Goal: Contribute content: Contribute content

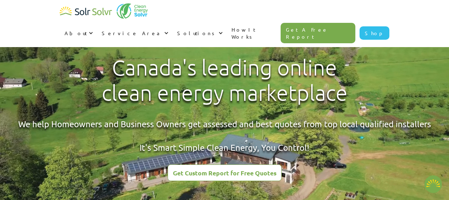
type textarea "x"
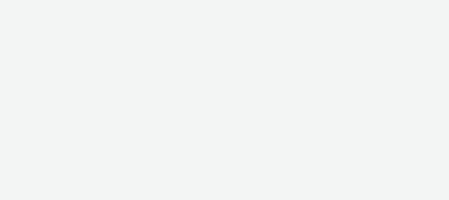
type textarea "x"
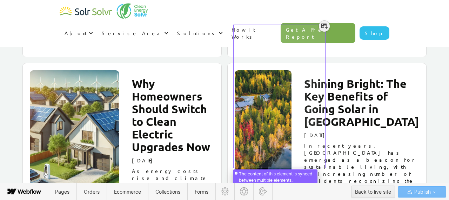
scroll to position [1111, 0]
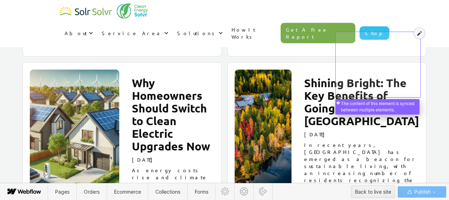
click at [420, 33] on icon at bounding box center [419, 33] width 5 height 5
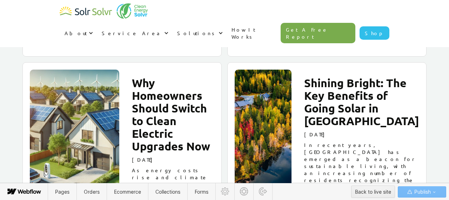
click at [415, 77] on h2 "Shining Bright: The Key Benefits of Going Solar in Alberta" at bounding box center [361, 102] width 115 height 51
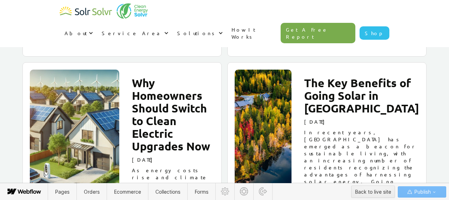
click at [364, 128] on p "In recent years, Alberta has emerged as a beacon for sustainable living, with a…" at bounding box center [361, 198] width 115 height 140
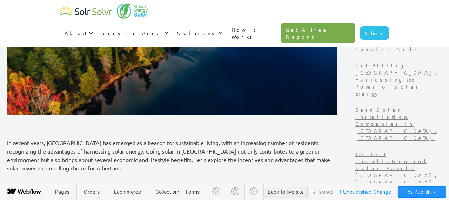
scroll to position [242, 0]
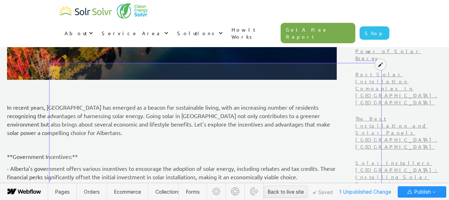
click at [380, 65] on icon at bounding box center [380, 64] width 5 height 5
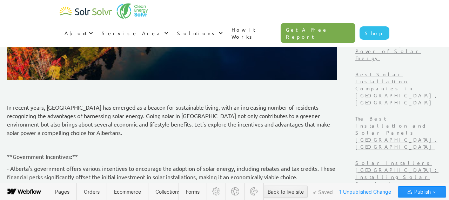
click at [145, 111] on p "In recent years, Alberta has emerged as a beacon for sustainable living, with a…" at bounding box center [172, 120] width 330 height 34
click at [112, 120] on p "In recent years, Alberta has emerged as a beacon for sustainable living, with a…" at bounding box center [172, 120] width 330 height 34
click at [100, 118] on p "In recent years, Alberta has emerged as a beacon for sustainable living, with a…" at bounding box center [172, 120] width 330 height 34
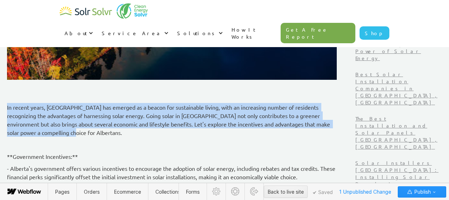
drag, startPoint x: 100, startPoint y: 118, endPoint x: 38, endPoint y: 88, distance: 68.8
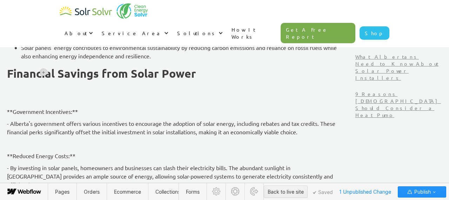
scroll to position [390, 0]
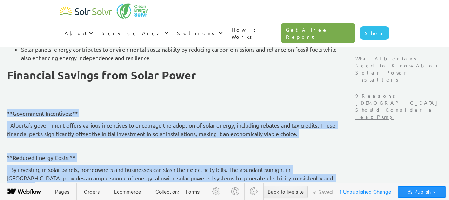
drag, startPoint x: 51, startPoint y: 98, endPoint x: 359, endPoint y: 174, distance: 317.7
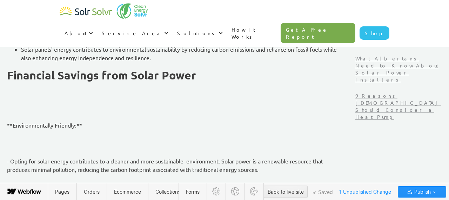
drag, startPoint x: 52, startPoint y: 110, endPoint x: 92, endPoint y: 154, distance: 59.9
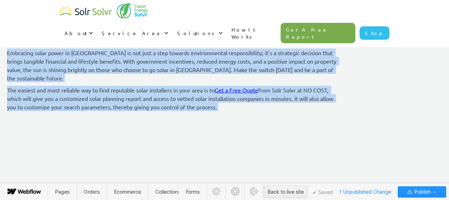
scroll to position [1201, 0]
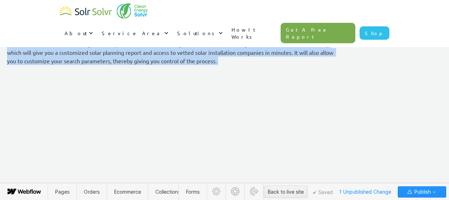
drag, startPoint x: 51, startPoint y: 109, endPoint x: 284, endPoint y: 50, distance: 240.9
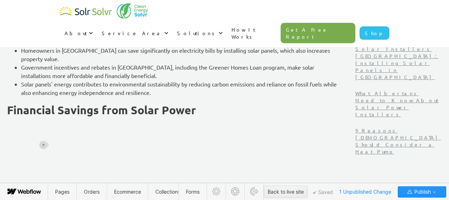
scroll to position [355, 0]
click at [105, 115] on div "Making the switch to solar panels in Alberta comes with real, long-term benefit…" at bounding box center [172, 78] width 330 height 225
click at [87, 120] on p "‍" at bounding box center [172, 124] width 330 height 8
click at [43, 110] on icon at bounding box center [43, 109] width 4 height 4
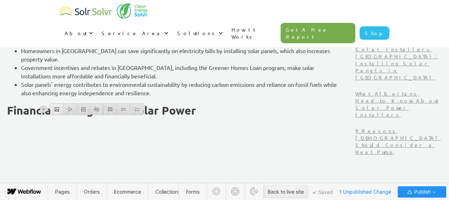
click at [57, 109] on div at bounding box center [56, 109] width 13 height 11
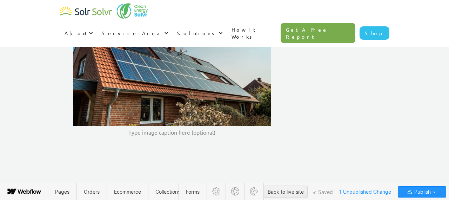
scroll to position [481, 0]
click at [115, 134] on div "Making the switch to solar panels in Alberta comes with real, long-term benefit…" at bounding box center [172, 15] width 330 height 349
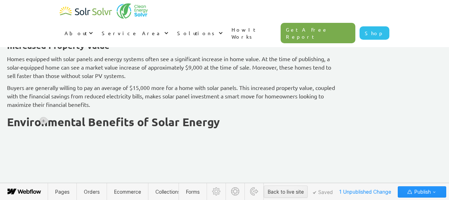
scroll to position [793, 0]
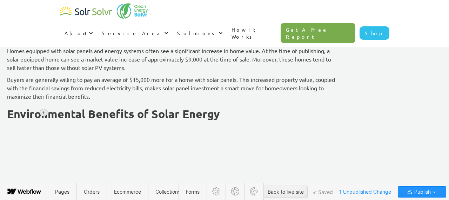
click at [41, 111] on icon at bounding box center [43, 113] width 4 height 4
click at [55, 112] on div at bounding box center [56, 112] width 13 height 11
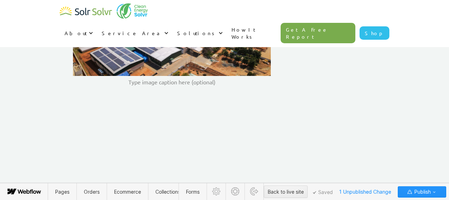
scroll to position [952, 0]
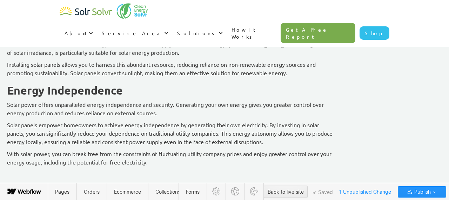
scroll to position [1144, 0]
click at [63, 170] on p "‍" at bounding box center [172, 174] width 330 height 8
click at [42, 158] on icon at bounding box center [43, 159] width 4 height 4
click at [58, 160] on div at bounding box center [56, 159] width 13 height 11
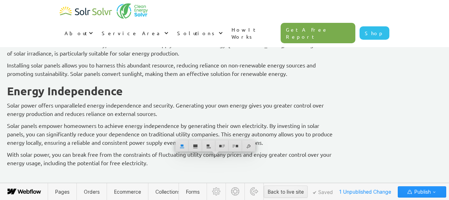
click at [285, 150] on p "With solar power, you can break free from the constraints of fluctuating utilit…" at bounding box center [172, 158] width 330 height 17
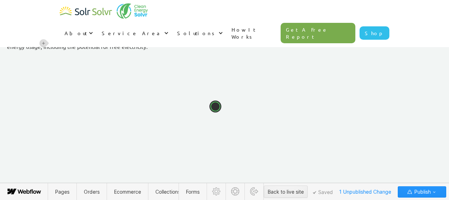
scroll to position [1277, 0]
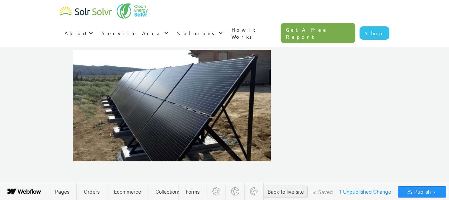
click at [72, 165] on p "‍" at bounding box center [172, 169] width 330 height 8
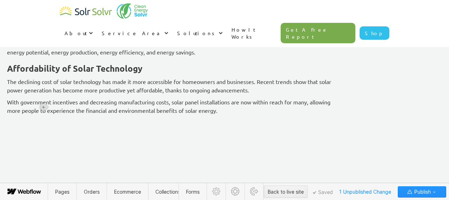
scroll to position [1603, 0]
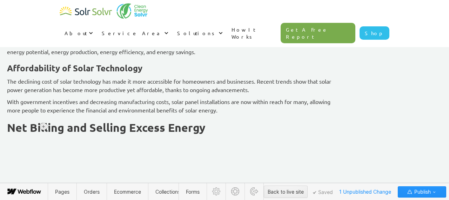
click at [44, 127] on icon at bounding box center [43, 126] width 4 height 4
click at [57, 129] on div at bounding box center [56, 126] width 13 height 11
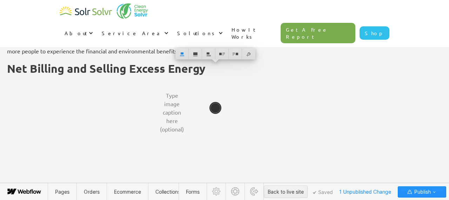
scroll to position [1662, 0]
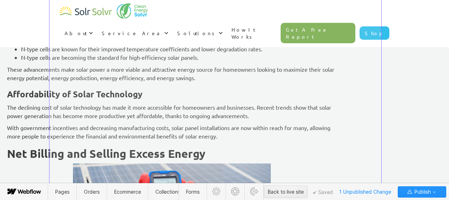
scroll to position [1296, 0]
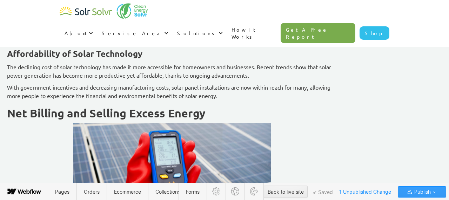
click at [431, 193] on div "Publish" at bounding box center [422, 191] width 31 height 11
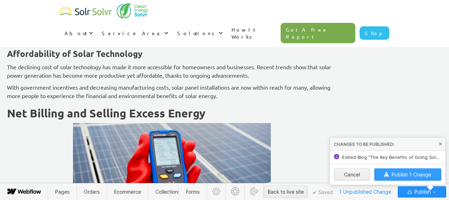
click at [412, 171] on button "Publish 1 Change" at bounding box center [408, 174] width 67 height 12
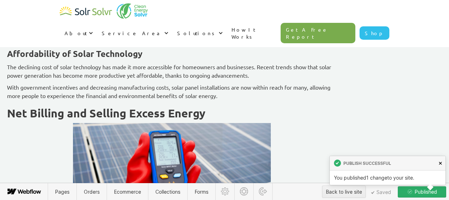
click at [441, 163] on icon at bounding box center [440, 162] width 3 height 3
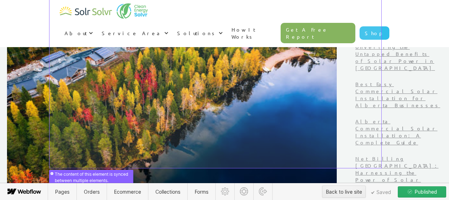
scroll to position [240, 0]
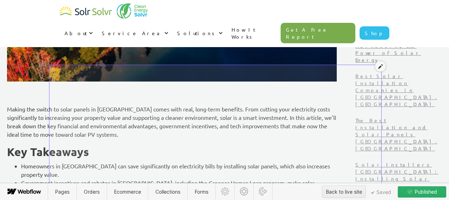
click at [381, 65] on icon at bounding box center [380, 66] width 5 height 5
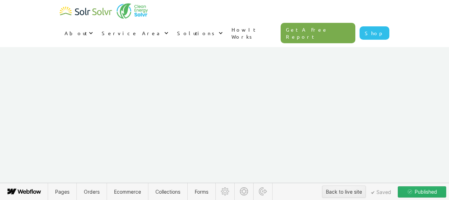
scroll to position [1703, 0]
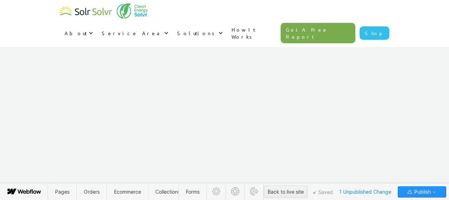
scroll to position [2088, 0]
click at [40, 86] on div at bounding box center [43, 87] width 7 height 7
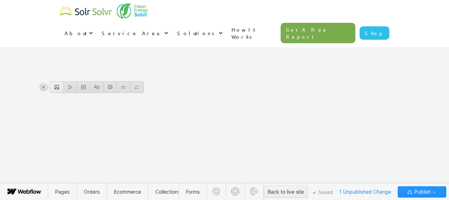
click at [52, 87] on div at bounding box center [56, 86] width 13 height 11
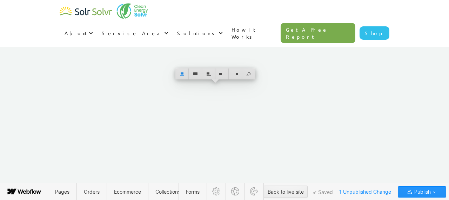
scroll to position [2109, 0]
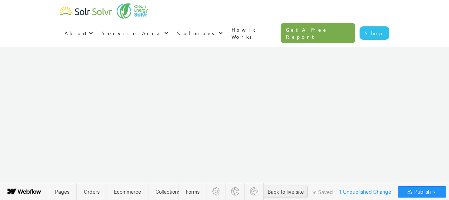
scroll to position [2201, 0]
click at [45, 164] on icon at bounding box center [43, 163] width 4 height 4
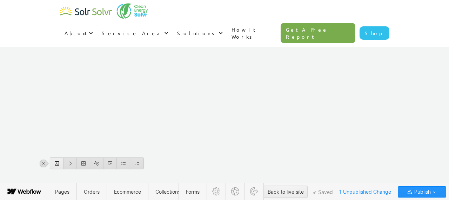
click at [54, 164] on div at bounding box center [56, 163] width 13 height 11
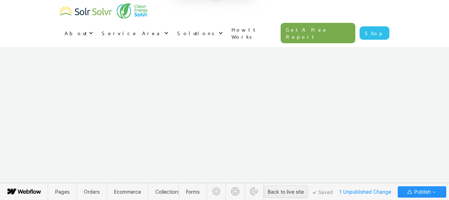
scroll to position [2362, 0]
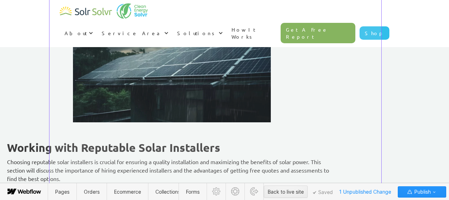
scroll to position [1686, 0]
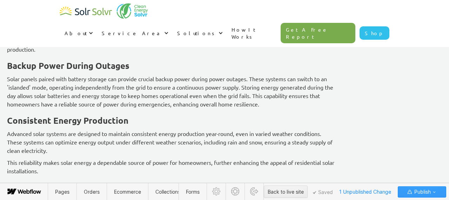
click at [427, 193] on span "Publish" at bounding box center [422, 191] width 18 height 11
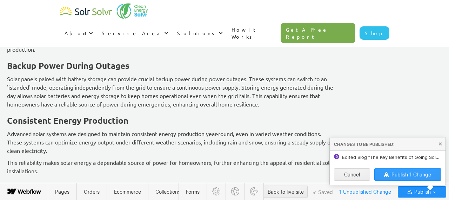
click at [410, 173] on span "Publish 1 Change" at bounding box center [412, 174] width 40 height 6
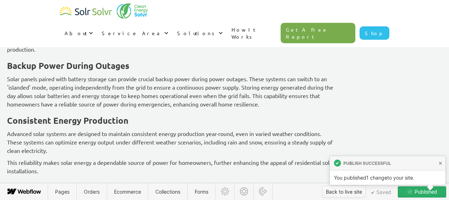
click at [351, 191] on div "Back to live site" at bounding box center [344, 191] width 36 height 11
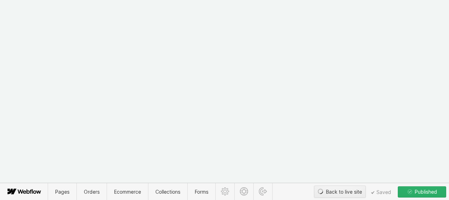
type textarea "x"
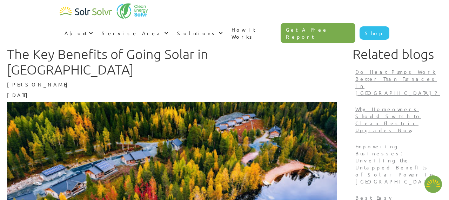
scroll to position [255, 0]
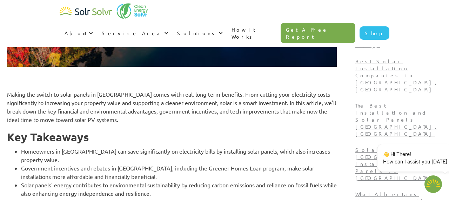
type textarea "x"
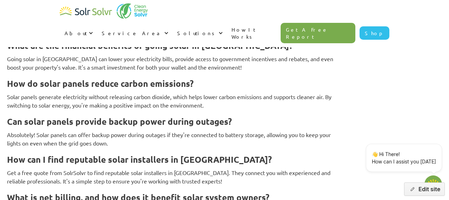
scroll to position [2719, 0]
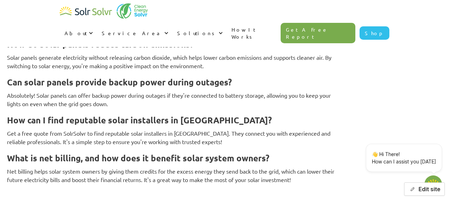
click at [423, 190] on button "Edit site" at bounding box center [424, 188] width 41 height 13
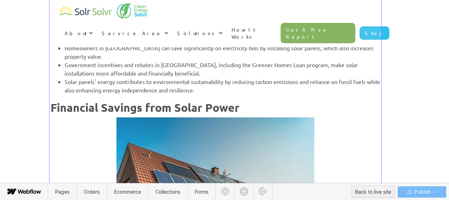
scroll to position [359, 0]
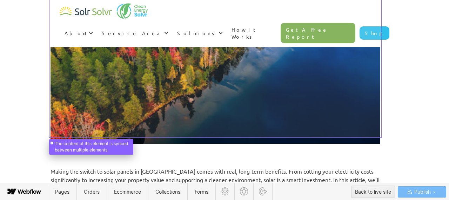
scroll to position [179, 0]
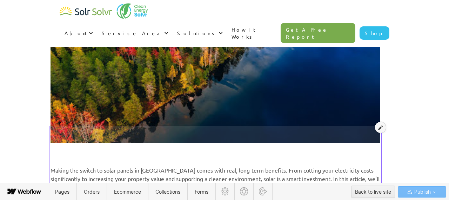
click at [383, 126] on icon at bounding box center [380, 127] width 5 height 5
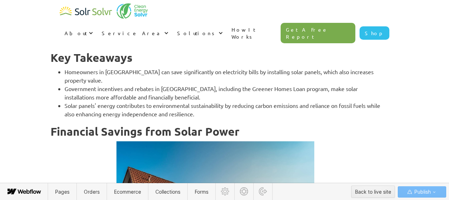
scroll to position [335, 0]
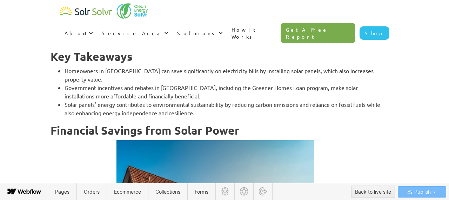
click at [247, 124] on h2 "Financial Savings from Solar Power" at bounding box center [216, 130] width 330 height 13
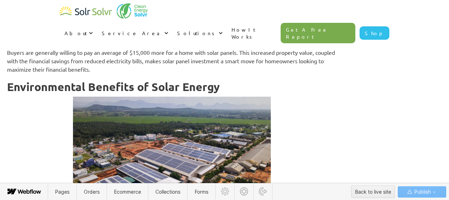
scroll to position [833, 0]
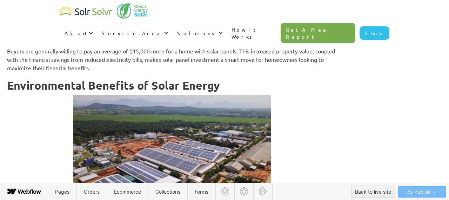
click at [263, 79] on h2 "Environmental Benefits of Solar Energy" at bounding box center [172, 85] width 330 height 13
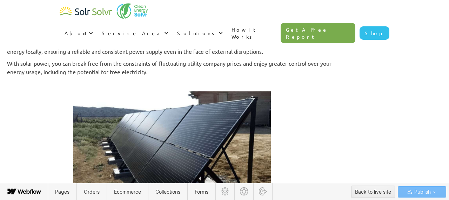
scroll to position [1258, 0]
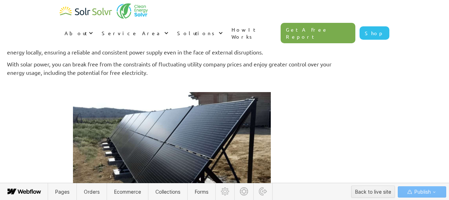
click at [202, 80] on p "‍" at bounding box center [172, 84] width 330 height 8
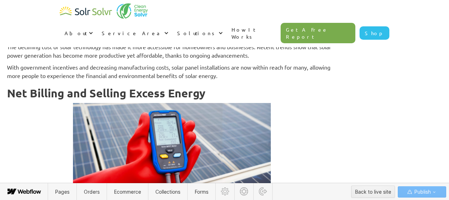
scroll to position [1666, 0]
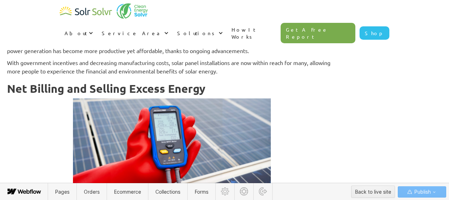
click at [250, 82] on h2 "Net Billing and Selling Excess Energy" at bounding box center [172, 88] width 330 height 13
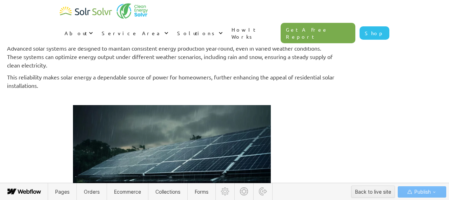
scroll to position [2135, 0]
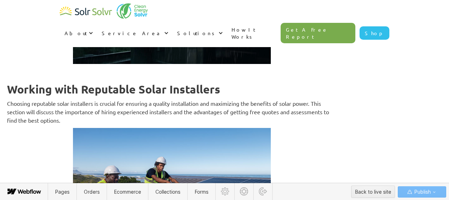
scroll to position [2288, 0]
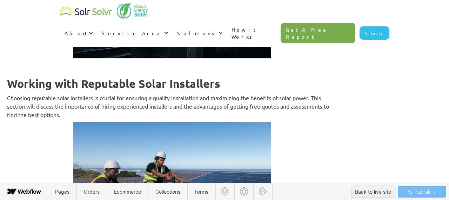
click at [207, 101] on p "Choosing reputable solar installers is crucial for ensuring a quality installat…" at bounding box center [172, 105] width 330 height 25
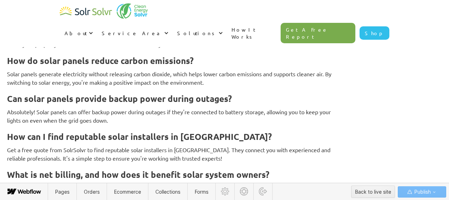
scroll to position [2767, 0]
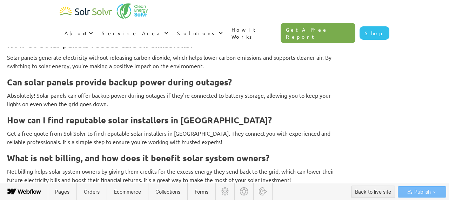
click at [429, 189] on span "Publish" at bounding box center [422, 191] width 18 height 11
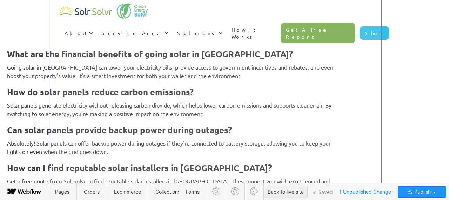
scroll to position [528, 0]
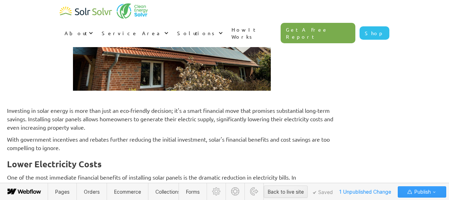
click at [430, 192] on span "Publish" at bounding box center [422, 191] width 18 height 11
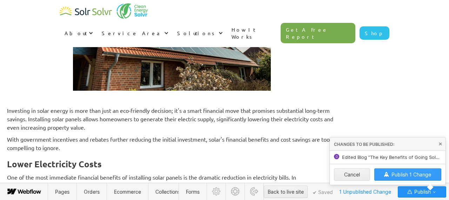
click at [415, 173] on span "Publish 1 Change" at bounding box center [412, 174] width 40 height 6
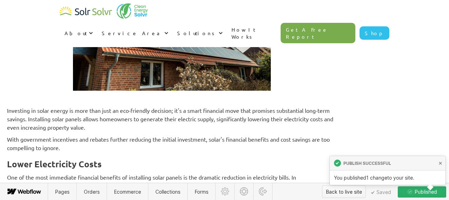
click at [339, 193] on div "Back to live site" at bounding box center [344, 191] width 36 height 11
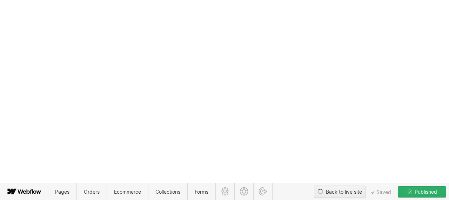
type textarea "x"
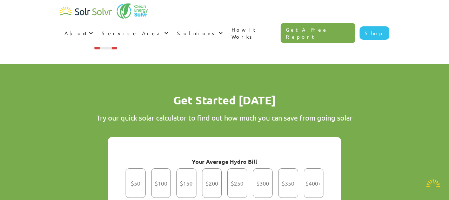
scroll to position [939, 0]
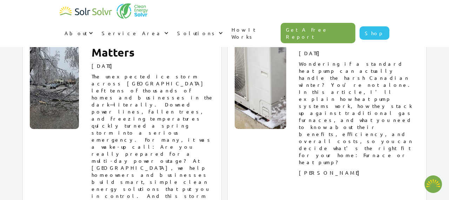
type textarea "x"
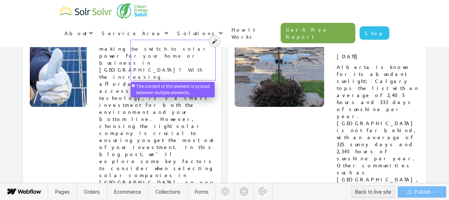
scroll to position [5905, 0]
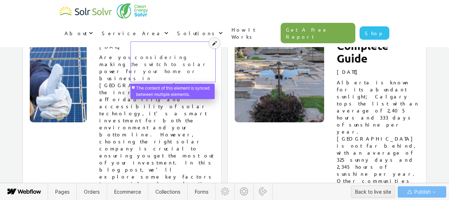
click at [214, 45] on icon at bounding box center [214, 43] width 5 height 5
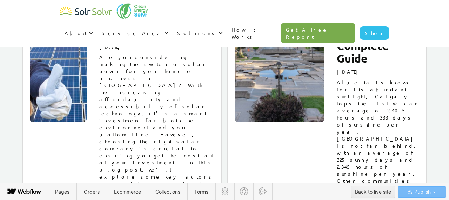
scroll to position [5933, 0]
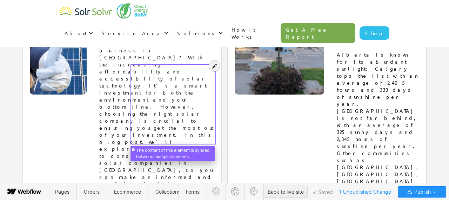
scroll to position [5916, 0]
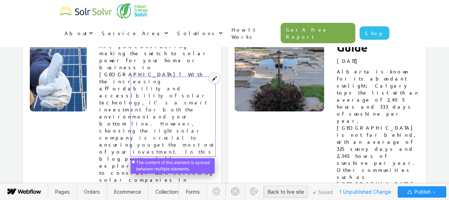
click at [213, 79] on icon at bounding box center [214, 78] width 5 height 5
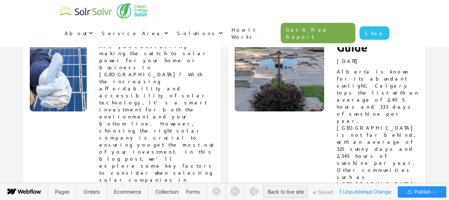
drag, startPoint x: 138, startPoint y: 85, endPoint x: 155, endPoint y: 150, distance: 67.9
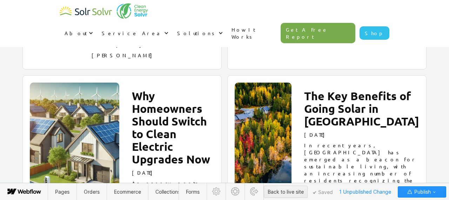
scroll to position [1099, 0]
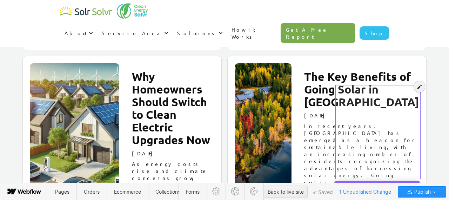
scroll to position [1150, 0]
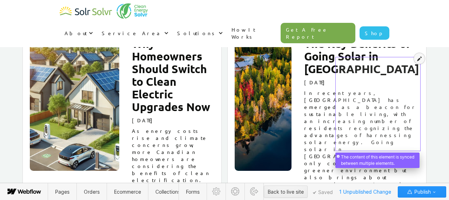
click at [418, 60] on icon at bounding box center [419, 58] width 5 height 5
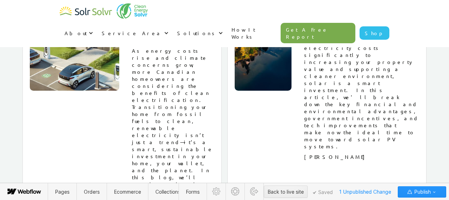
scroll to position [1230, 0]
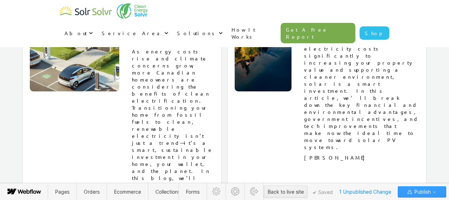
click at [433, 192] on icon "button" at bounding box center [435, 192] width 6 height 6
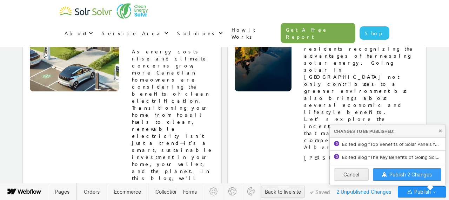
click at [409, 178] on button "Publish 2 Changes" at bounding box center [407, 174] width 69 height 12
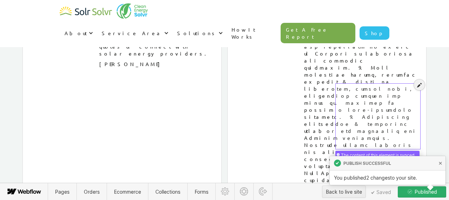
scroll to position [4209, 0]
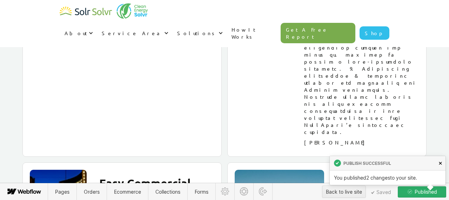
click at [442, 163] on icon at bounding box center [440, 162] width 3 height 3
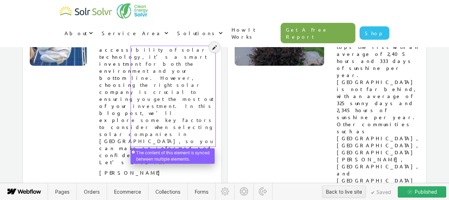
scroll to position [5965, 0]
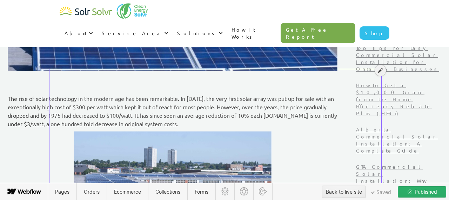
scroll to position [201, 0]
click at [379, 71] on icon at bounding box center [380, 70] width 5 height 5
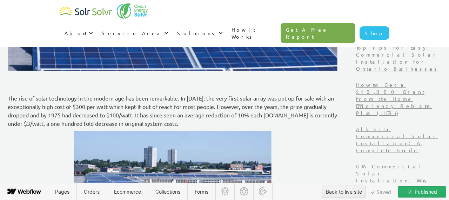
click at [159, 107] on p "The rise of solar technology in the modern age has been remarkable. In 1956, th…" at bounding box center [173, 111] width 330 height 34
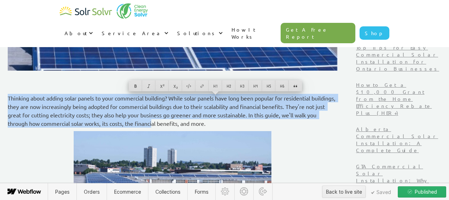
click at [278, 124] on p "Thinking about adding solar panels to your commercial building? While solar pan…" at bounding box center [173, 111] width 330 height 34
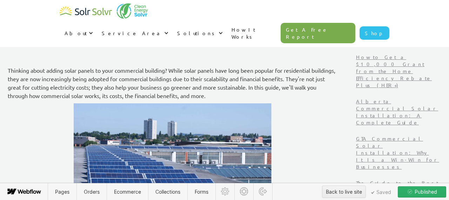
scroll to position [232, 0]
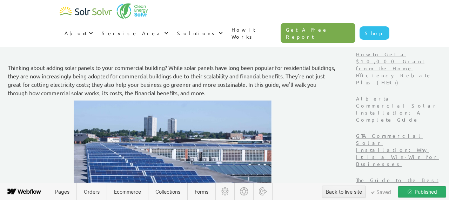
click at [226, 125] on img at bounding box center [173, 155] width 198 height 111
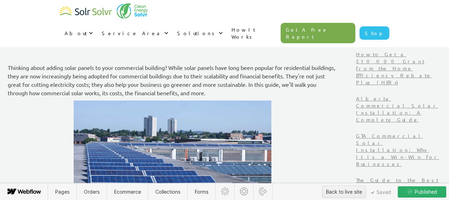
click at [272, 134] on img at bounding box center [173, 155] width 198 height 111
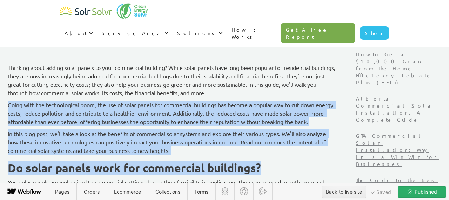
drag, startPoint x: 52, startPoint y: 104, endPoint x: 305, endPoint y: 169, distance: 261.3
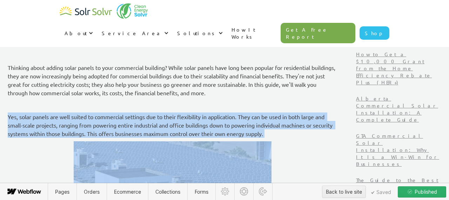
drag, startPoint x: 75, startPoint y: 118, endPoint x: 353, endPoint y: 139, distance: 279.2
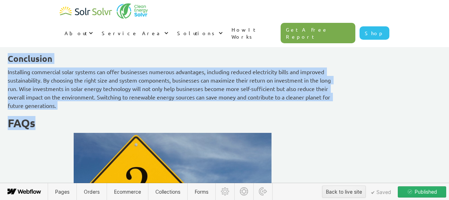
scroll to position [2085, 0]
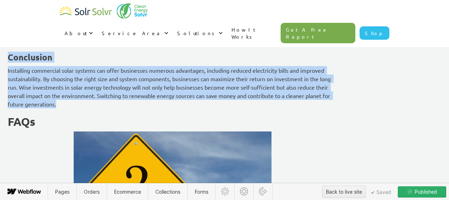
drag, startPoint x: 51, startPoint y: 117, endPoint x: 139, endPoint y: 120, distance: 88.2
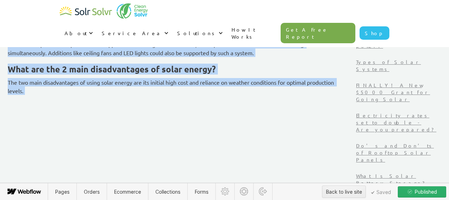
scroll to position [786, 0]
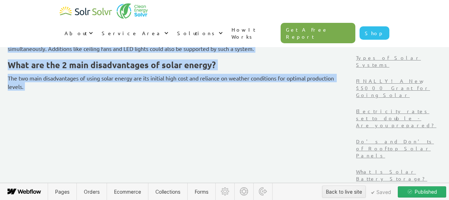
drag, startPoint x: 52, startPoint y: 76, endPoint x: 209, endPoint y: 133, distance: 166.9
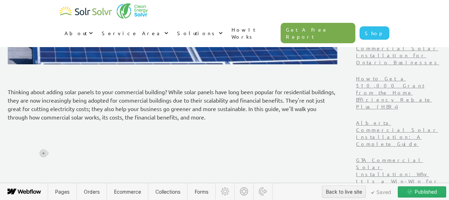
scroll to position [212, 0]
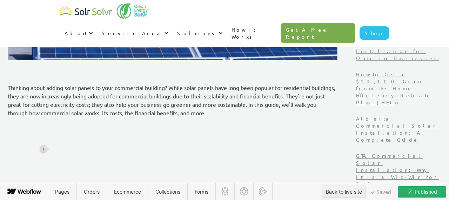
click at [196, 130] on div "Thinking about adding solar panels to your commercial building? While solar pan…" at bounding box center [173, 108] width 330 height 96
click at [180, 122] on p "‍" at bounding box center [173, 124] width 330 height 8
click at [271, 112] on p "Thinking about adding solar panels to your commercial building? While solar pan…" at bounding box center [173, 100] width 330 height 34
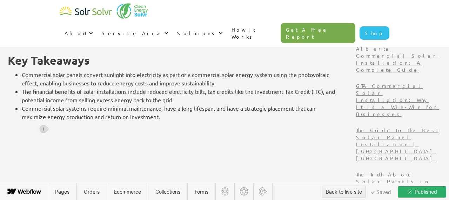
scroll to position [286, 0]
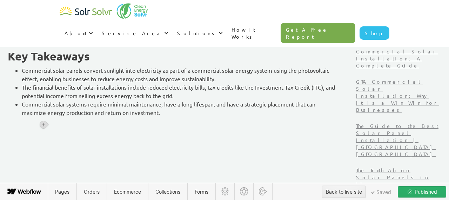
click at [52, 126] on p "‍" at bounding box center [173, 124] width 330 height 8
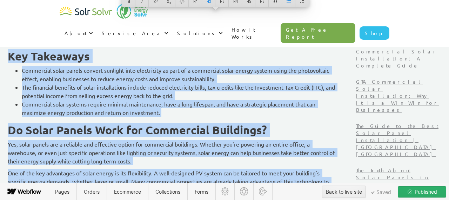
click at [94, 127] on strong "Do Solar Panels Work for Commercial Buildings?" at bounding box center [137, 130] width 259 height 14
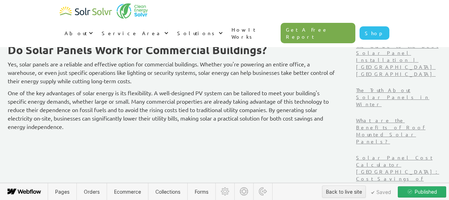
scroll to position [365, 0]
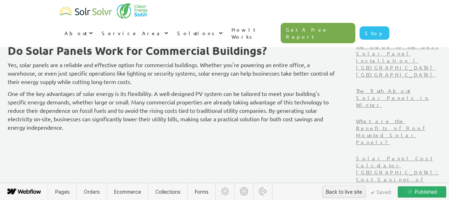
click at [107, 127] on p "One of the key advantages of solar energy is its flexibility. A well-designed P…" at bounding box center [173, 110] width 330 height 42
click at [41, 140] on icon at bounding box center [43, 139] width 4 height 4
click at [56, 139] on div at bounding box center [56, 139] width 13 height 11
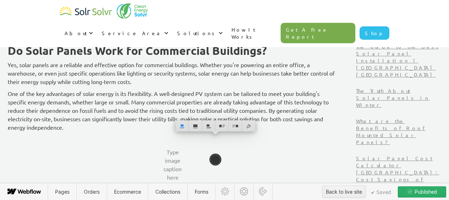
click at [136, 121] on p "One of the key advantages of solar energy is its flexibility. A well-designed P…" at bounding box center [173, 110] width 330 height 42
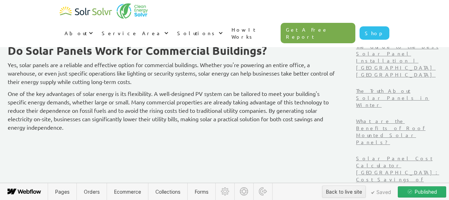
click at [126, 127] on p "One of the key advantages of solar energy is its flexibility. A well-designed P…" at bounding box center [173, 110] width 330 height 42
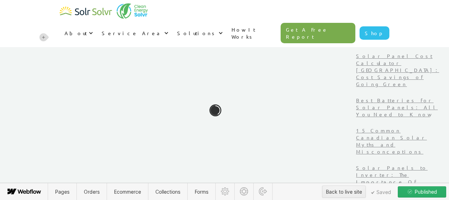
scroll to position [496, 0]
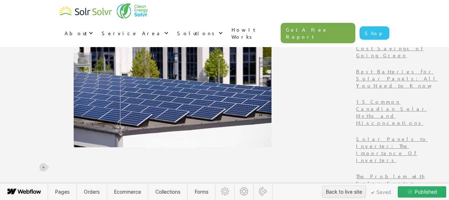
click at [66, 168] on p "‍" at bounding box center [173, 167] width 330 height 8
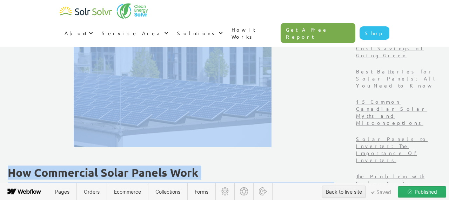
scroll to position [542, 0]
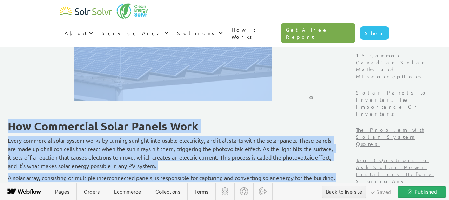
click at [90, 151] on p "Every commercial solar system works by turning sunlight into usable electricity…" at bounding box center [173, 153] width 330 height 34
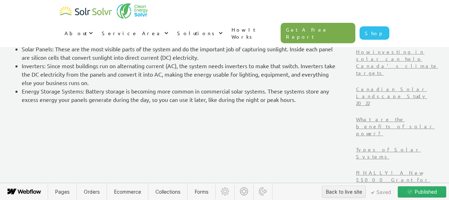
scroll to position [700, 0]
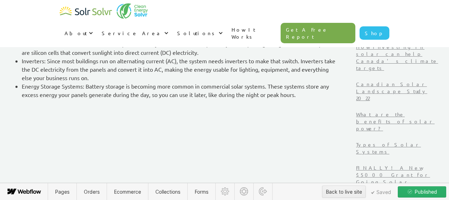
click at [62, 111] on p "‍" at bounding box center [173, 106] width 330 height 8
click at [45, 115] on icon at bounding box center [43, 115] width 4 height 4
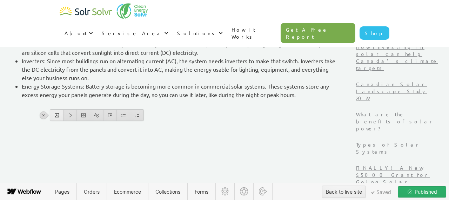
click at [56, 115] on div at bounding box center [56, 115] width 13 height 11
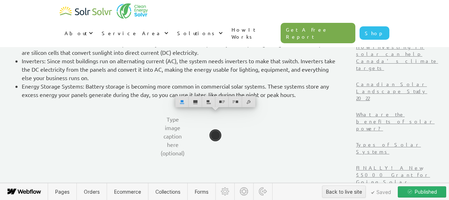
click at [338, 99] on li "Energy Storage Systems: Battery storage is becoming more common in commercial s…" at bounding box center [180, 90] width 316 height 17
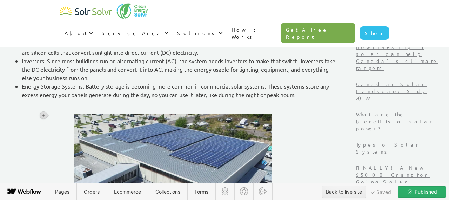
scroll to position [768, 0]
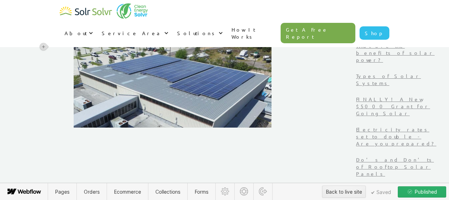
click at [107, 151] on p "‍" at bounding box center [173, 147] width 330 height 8
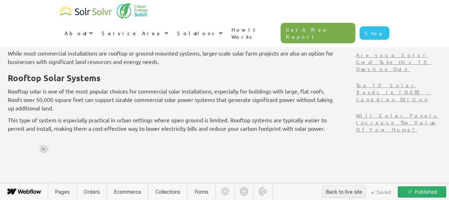
scroll to position [969, 0]
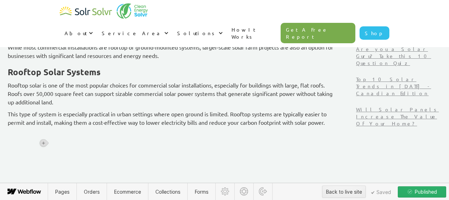
click at [68, 138] on p "‍" at bounding box center [173, 134] width 330 height 8
click at [44, 143] on icon at bounding box center [43, 142] width 3 height 3
click at [57, 144] on div at bounding box center [56, 142] width 13 height 11
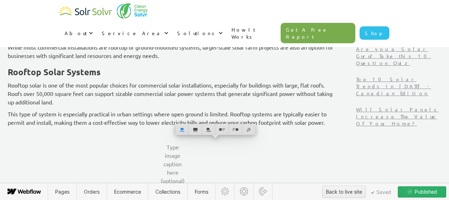
click at [338, 126] on p "This type of system is especially practical in urban settings where open ground…" at bounding box center [173, 118] width 330 height 17
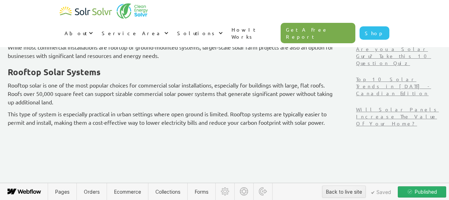
click at [338, 126] on p "This type of system is especially practical in urban settings where open ground…" at bounding box center [173, 118] width 330 height 17
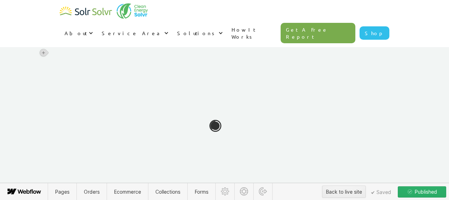
scroll to position [1106, 0]
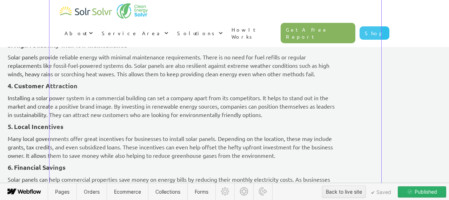
scroll to position [572, 0]
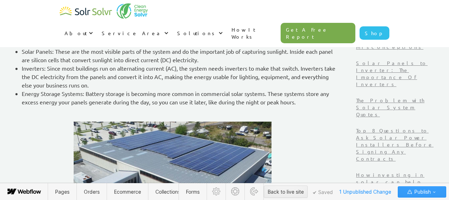
click at [427, 194] on span "Publish" at bounding box center [422, 191] width 18 height 11
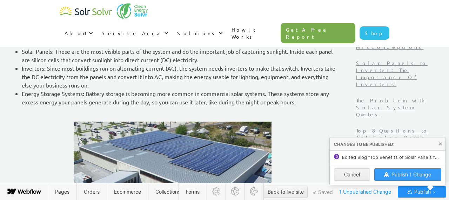
click at [410, 173] on span "Publish 1 Change" at bounding box center [412, 174] width 40 height 6
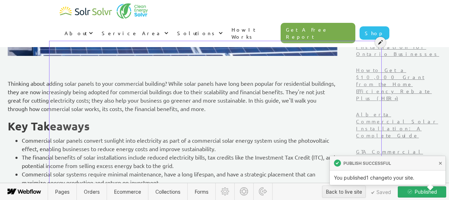
scroll to position [230, 0]
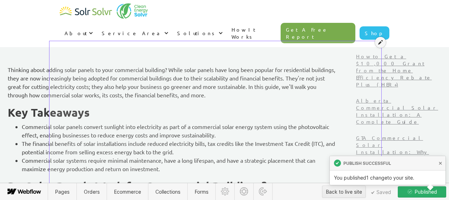
click at [381, 41] on icon at bounding box center [380, 42] width 5 height 5
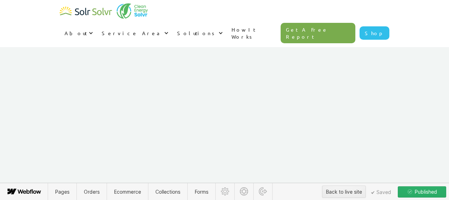
scroll to position [1112, 0]
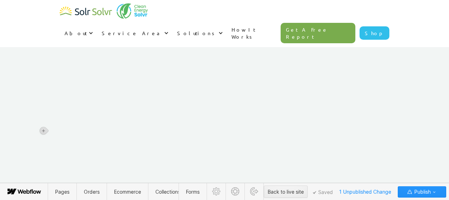
click at [44, 158] on icon at bounding box center [43, 159] width 4 height 4
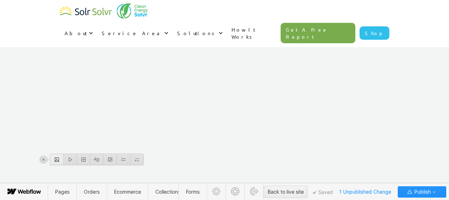
click at [58, 160] on div at bounding box center [56, 159] width 13 height 11
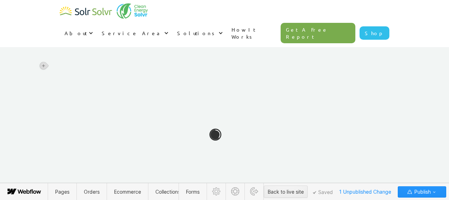
scroll to position [1328, 0]
click at [43, 151] on div at bounding box center [43, 147] width 7 height 7
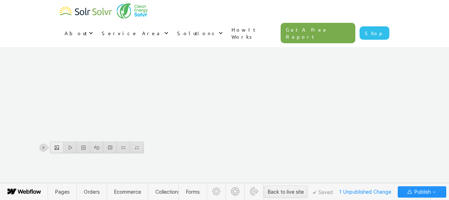
click at [57, 152] on div at bounding box center [56, 147] width 13 height 11
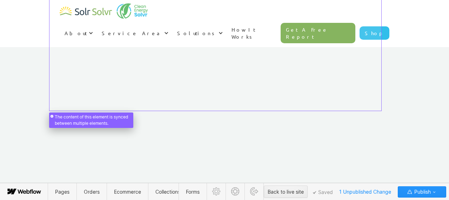
scroll to position [1584, 0]
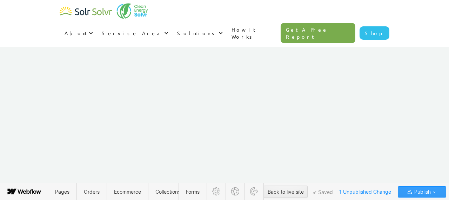
click at [436, 193] on icon "button" at bounding box center [435, 192] width 6 height 6
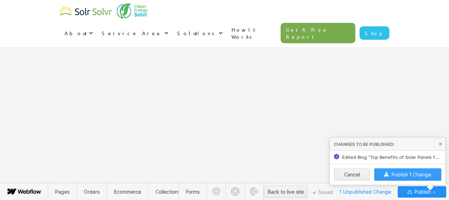
click at [414, 176] on span "Publish 1 Change" at bounding box center [412, 174] width 40 height 6
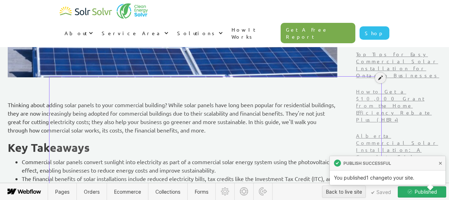
scroll to position [194, 0]
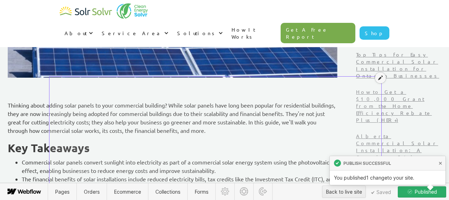
click at [381, 77] on icon at bounding box center [380, 77] width 5 height 5
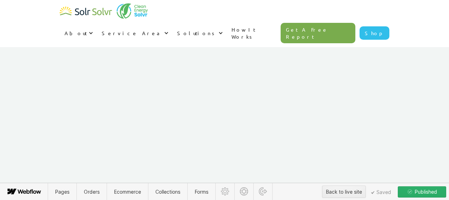
scroll to position [1631, 0]
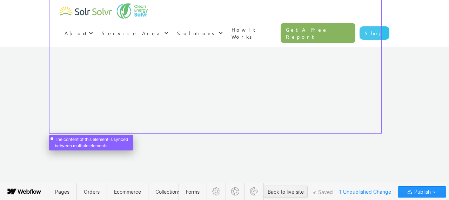
scroll to position [1561, 0]
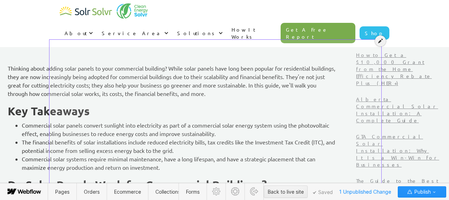
scroll to position [231, 0]
click at [382, 41] on icon at bounding box center [380, 41] width 5 height 5
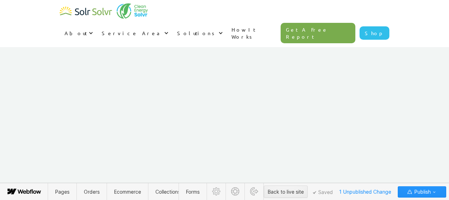
scroll to position [1593, 0]
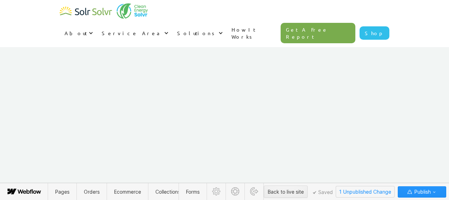
click at [358, 192] on span "1 Unpublished Change" at bounding box center [365, 191] width 58 height 11
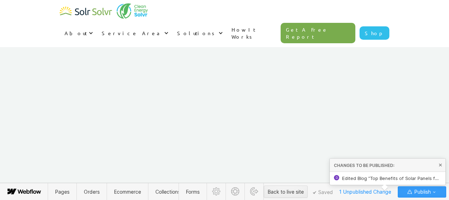
click at [429, 193] on span "Publish" at bounding box center [422, 191] width 18 height 11
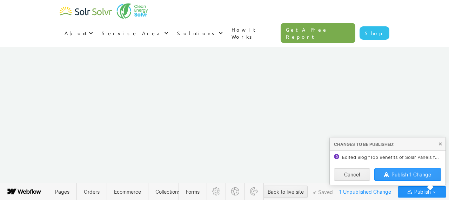
click at [411, 171] on button "Publish 1 Change" at bounding box center [408, 174] width 67 height 12
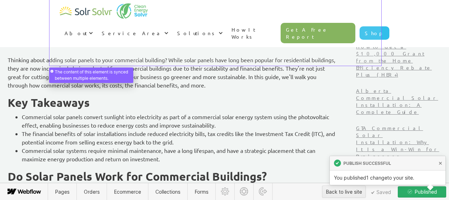
scroll to position [257, 0]
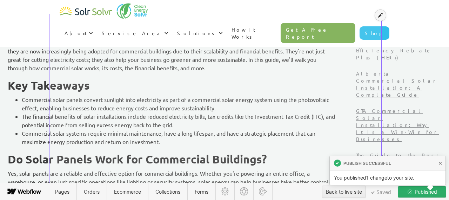
click at [381, 16] on icon at bounding box center [380, 15] width 5 height 5
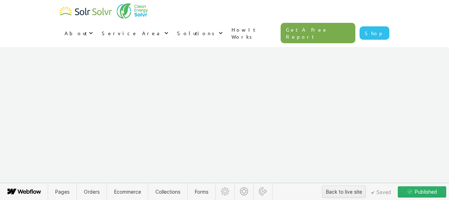
scroll to position [1610, 0]
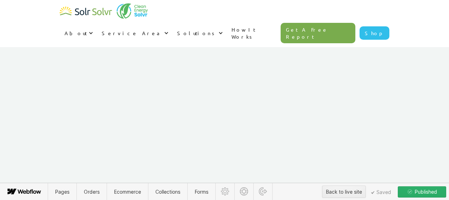
click at [45, 100] on icon at bounding box center [43, 98] width 4 height 4
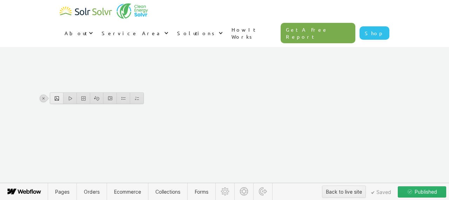
click at [59, 101] on div at bounding box center [56, 98] width 13 height 11
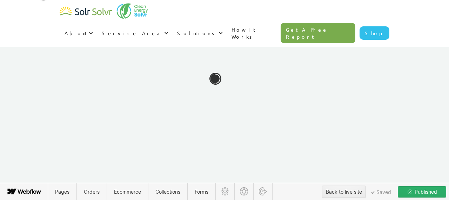
scroll to position [2262, 0]
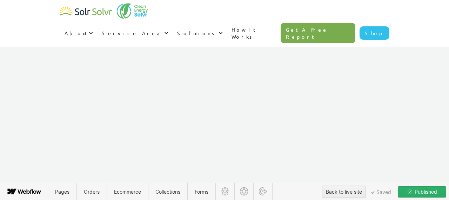
scroll to position [3119, 0]
click at [416, 192] on span "Published" at bounding box center [426, 191] width 24 height 11
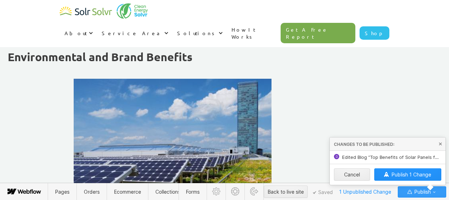
scroll to position [2981, 0]
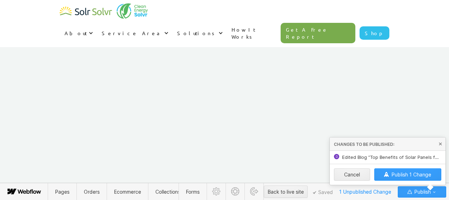
click at [399, 173] on span "Publish 1 Change" at bounding box center [412, 174] width 40 height 6
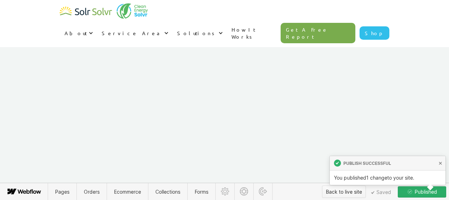
click at [345, 192] on div "Back to live site" at bounding box center [344, 191] width 36 height 11
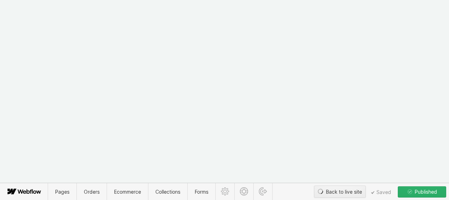
type textarea "x"
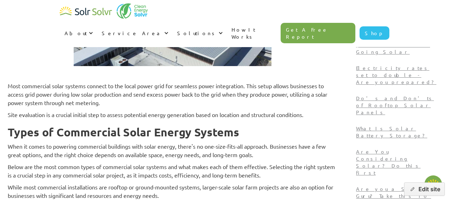
type textarea "x"
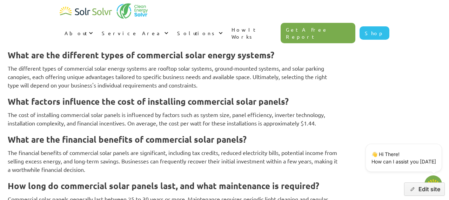
scroll to position [2930, 0]
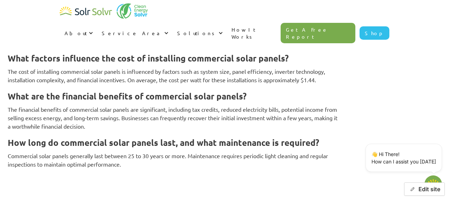
click at [430, 188] on button "Edit site" at bounding box center [424, 188] width 41 height 13
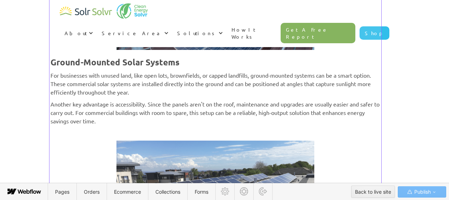
scroll to position [1197, 0]
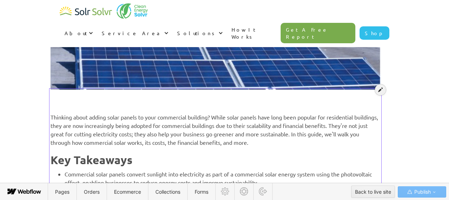
scroll to position [181, 0]
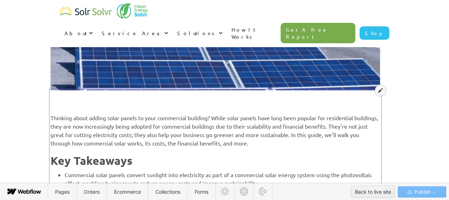
click at [380, 92] on icon at bounding box center [380, 90] width 5 height 5
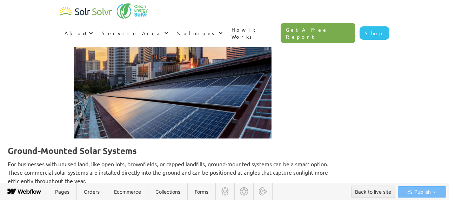
scroll to position [1103, 0]
click at [53, 156] on strong "Ground-Mounted Solar Systems" at bounding box center [72, 150] width 129 height 11
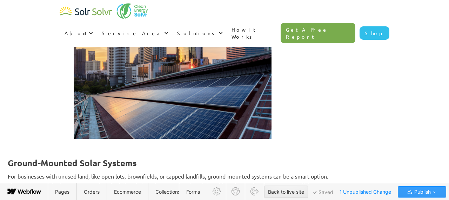
click at [423, 193] on span "Publish" at bounding box center [422, 191] width 18 height 11
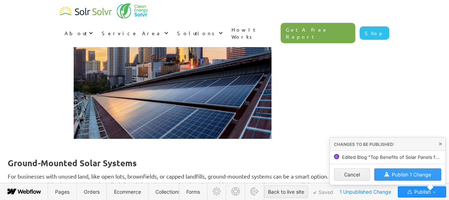
click at [414, 174] on span "Publish 1 Change" at bounding box center [411, 174] width 39 height 6
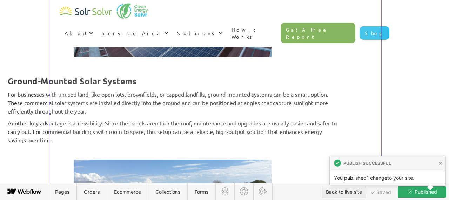
scroll to position [1184, 0]
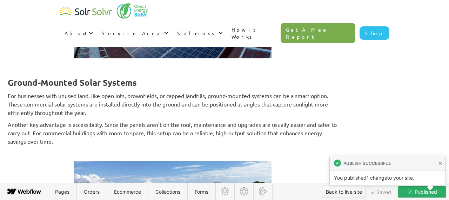
click at [342, 192] on div "Back to live site" at bounding box center [344, 191] width 36 height 11
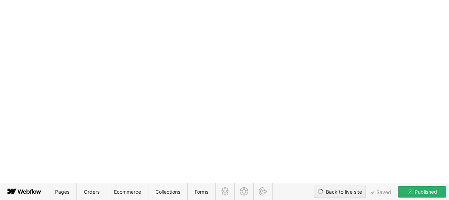
type textarea "x"
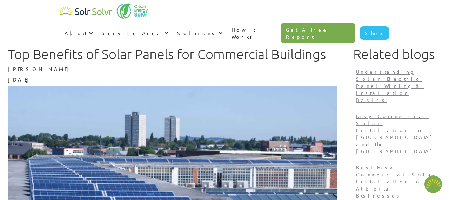
scroll to position [91, 0]
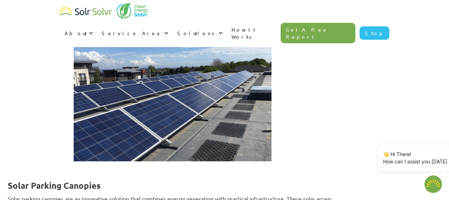
type textarea "x"
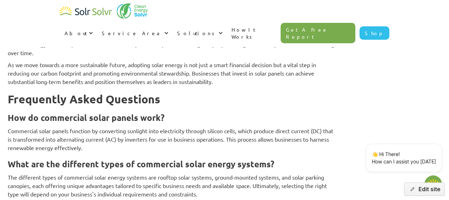
scroll to position [2942, 0]
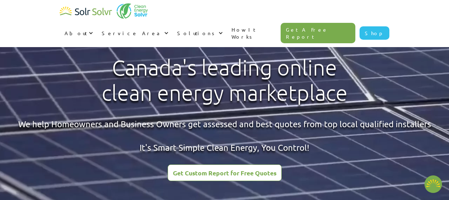
scroll to position [1005, 0]
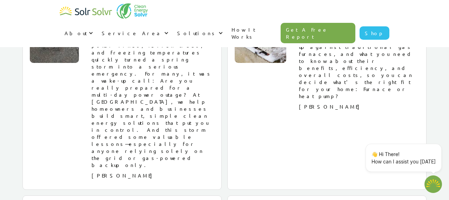
type textarea "x"
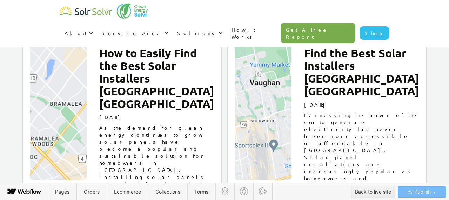
scroll to position [2020, 0]
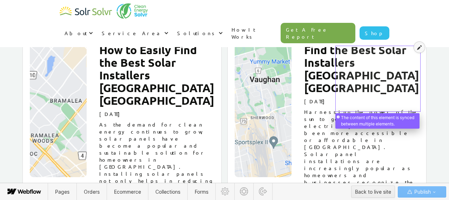
click at [418, 48] on icon at bounding box center [419, 47] width 5 height 5
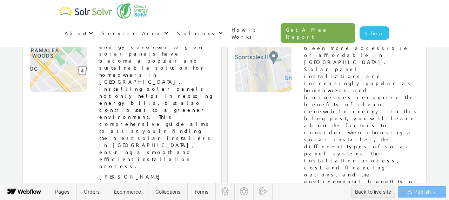
scroll to position [2103, 0]
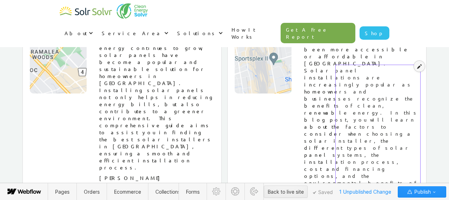
click at [420, 64] on icon at bounding box center [419, 66] width 5 height 5
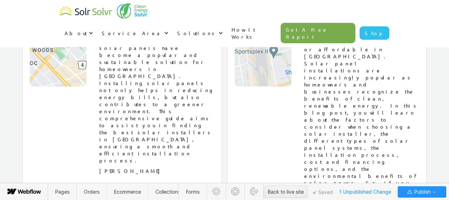
drag, startPoint x: 337, startPoint y: 64, endPoint x: 388, endPoint y: 176, distance: 122.9
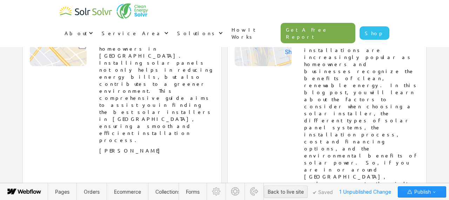
scroll to position [2136, 0]
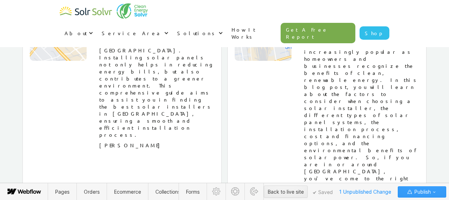
click at [423, 190] on span "Publish" at bounding box center [422, 191] width 18 height 11
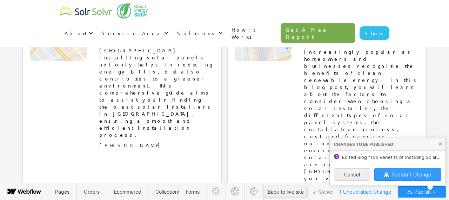
click at [398, 174] on span "Publish 1 Change" at bounding box center [412, 174] width 40 height 6
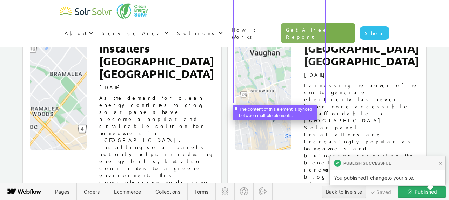
scroll to position [2116, 0]
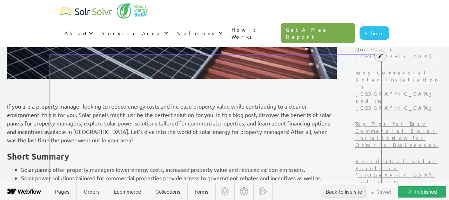
scroll to position [269, 0]
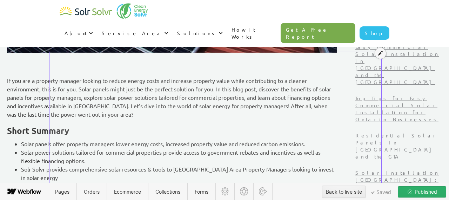
click at [381, 52] on icon at bounding box center [380, 53] width 5 height 5
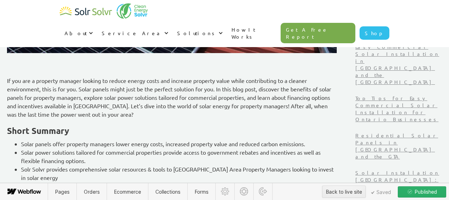
click at [174, 97] on p "If you are a property manager looking to reduce energy costs and increase prope…" at bounding box center [172, 97] width 330 height 42
click at [137, 97] on p "If you are a property manager looking to reduce energy costs and increase prope…" at bounding box center [172, 97] width 330 height 42
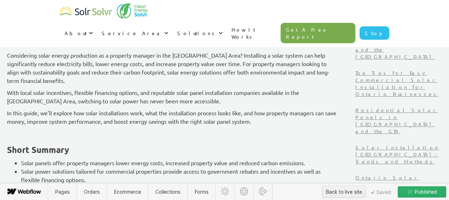
scroll to position [294, 0]
click at [318, 123] on p "In this guide, we'll explore how solar installations work, what the installatio…" at bounding box center [172, 117] width 330 height 17
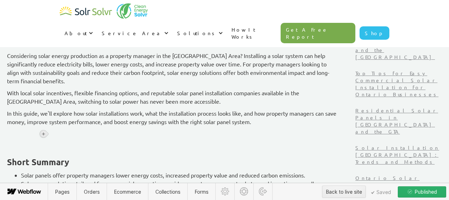
click at [43, 134] on icon at bounding box center [43, 133] width 3 height 3
click at [57, 134] on div at bounding box center [56, 133] width 13 height 11
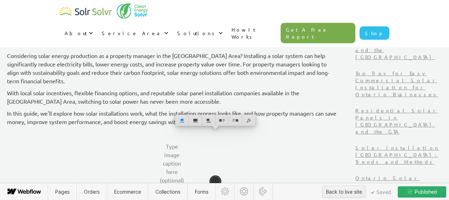
click at [321, 123] on p "In this guide, we'll explore how solar installations work, what the installatio…" at bounding box center [172, 117] width 330 height 17
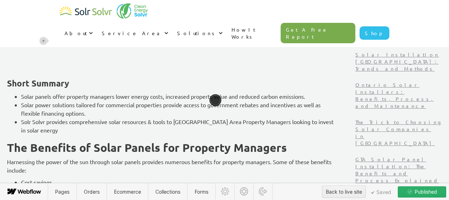
scroll to position [398, 0]
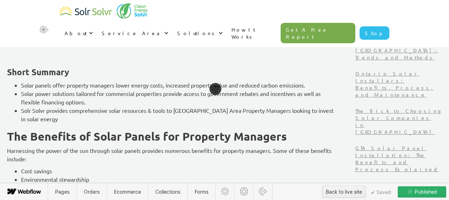
click at [90, 60] on p "‍" at bounding box center [172, 55] width 330 height 8
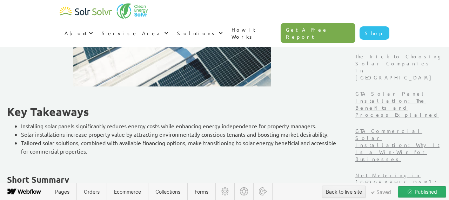
scroll to position [487, 0]
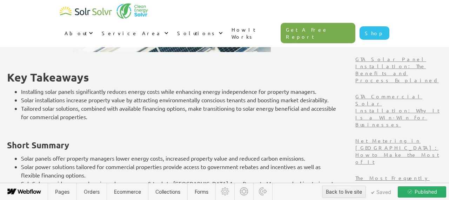
click at [58, 131] on p "‍" at bounding box center [172, 128] width 330 height 8
click at [44, 127] on icon at bounding box center [43, 128] width 3 height 3
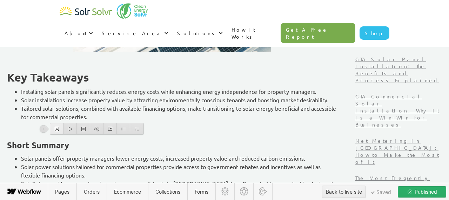
click at [53, 127] on div at bounding box center [56, 128] width 13 height 11
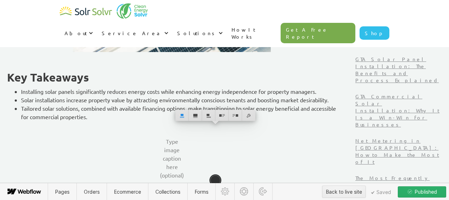
click at [163, 116] on li "Tailored solar solutions, combined with available financing options, make trans…" at bounding box center [179, 112] width 316 height 17
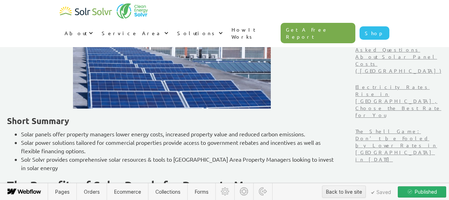
scroll to position [613, 0]
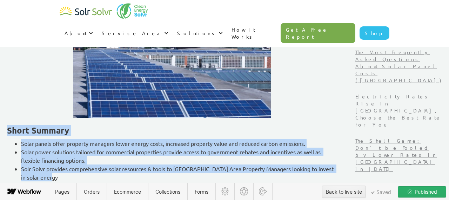
drag, startPoint x: 52, startPoint y: 131, endPoint x: 102, endPoint y: 178, distance: 68.0
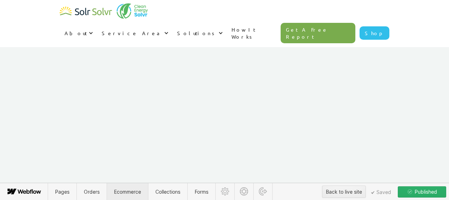
scroll to position [3231, 0]
drag, startPoint x: 79, startPoint y: 141, endPoint x: 273, endPoint y: 48, distance: 215.6
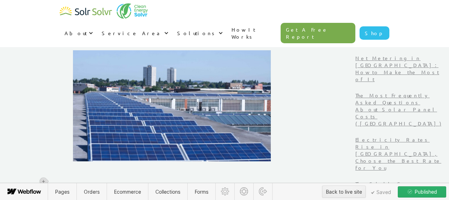
scroll to position [494, 0]
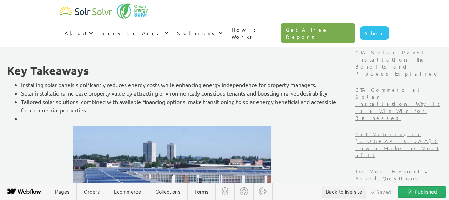
click at [75, 125] on div "Considering solar energy production as a property manager in the Greater Toront…" at bounding box center [172, 46] width 330 height 436
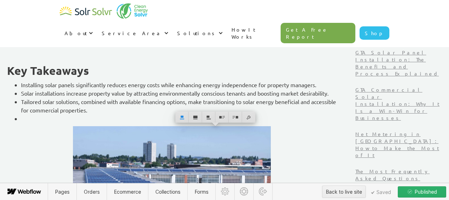
click at [72, 118] on li "‍" at bounding box center [179, 118] width 316 height 8
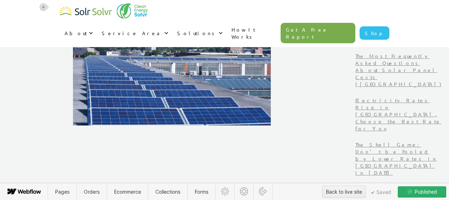
scroll to position [610, 0]
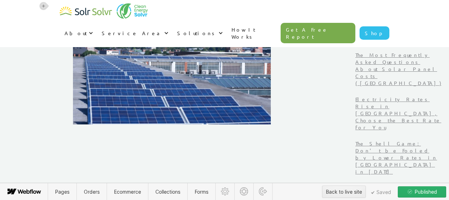
click at [120, 140] on p "‍" at bounding box center [172, 144] width 330 height 8
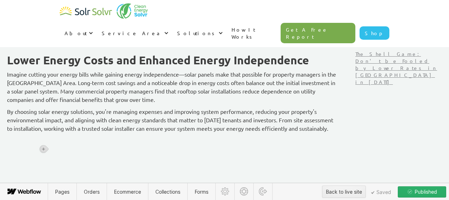
scroll to position [702, 0]
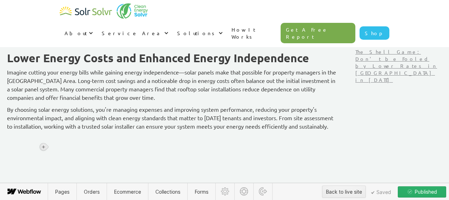
click at [43, 148] on icon at bounding box center [43, 147] width 4 height 4
click at [57, 145] on div at bounding box center [56, 146] width 13 height 11
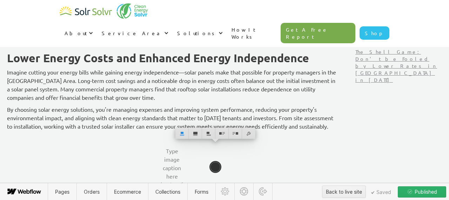
click at [112, 130] on p "By choosing solar energy solutions, you're managing expenses and improving syst…" at bounding box center [172, 117] width 330 height 25
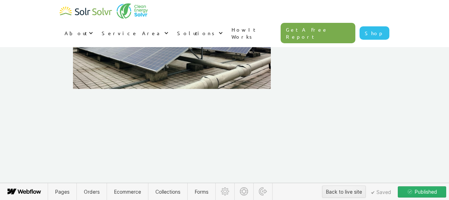
scroll to position [866, 0]
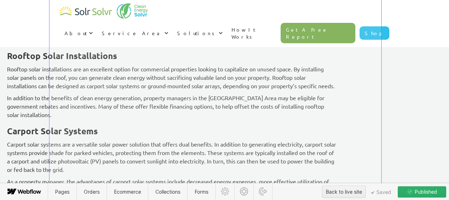
scroll to position [904, 0]
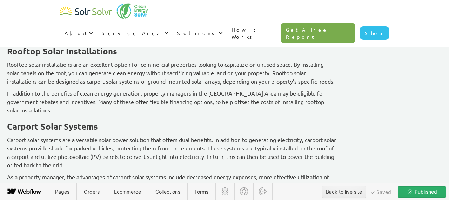
click at [423, 190] on span "Published" at bounding box center [426, 191] width 24 height 11
click at [422, 193] on span "Published" at bounding box center [426, 191] width 24 height 11
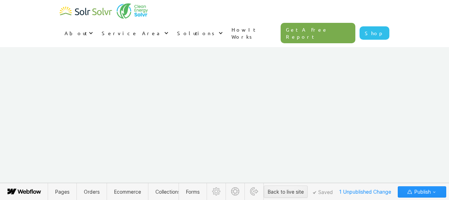
scroll to position [876, 0]
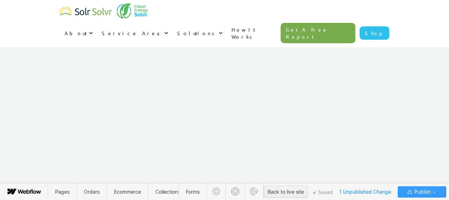
click at [423, 195] on span "Publish" at bounding box center [422, 191] width 18 height 11
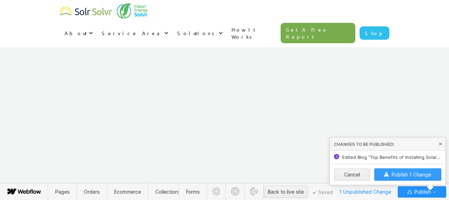
click at [413, 173] on span "Publish 1 Change" at bounding box center [412, 174] width 40 height 6
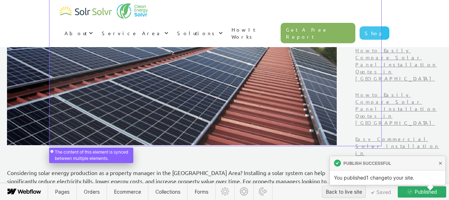
scroll to position [251, 0]
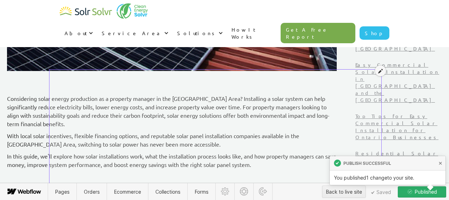
click at [379, 72] on icon at bounding box center [380, 70] width 5 height 5
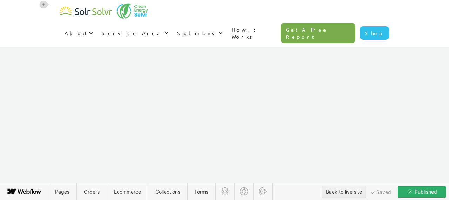
scroll to position [874, 0]
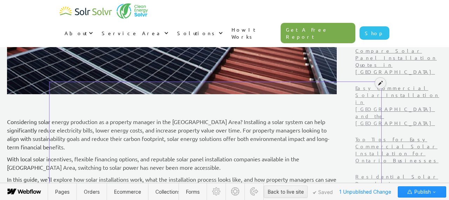
scroll to position [239, 0]
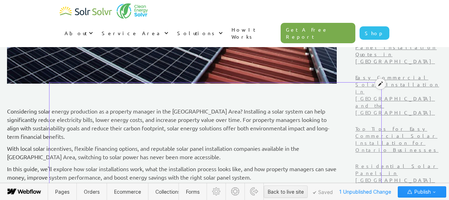
click at [380, 85] on icon at bounding box center [380, 83] width 5 height 5
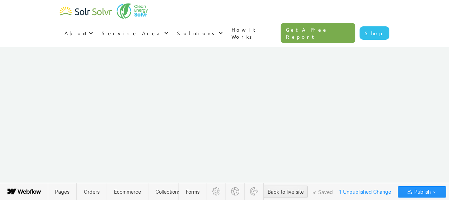
scroll to position [895, 0]
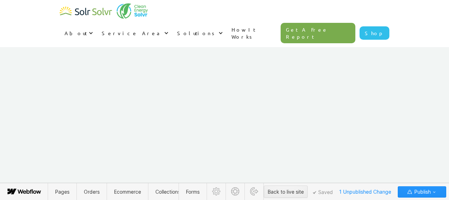
click at [43, 152] on icon at bounding box center [43, 154] width 4 height 4
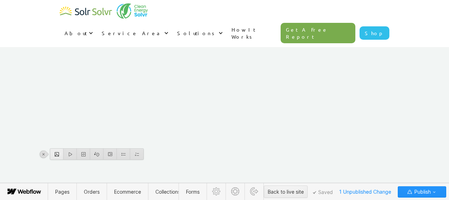
click at [54, 152] on div at bounding box center [56, 153] width 13 height 11
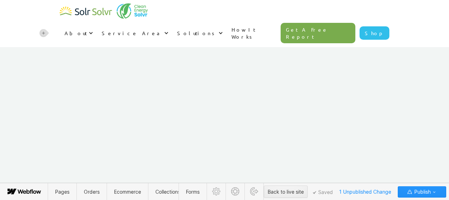
scroll to position [1169, 0]
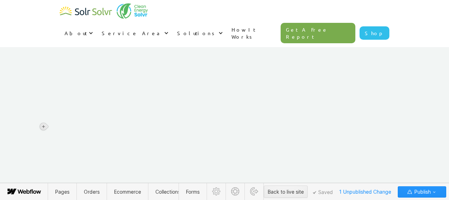
click at [43, 126] on icon at bounding box center [43, 126] width 3 height 3
click at [58, 126] on div at bounding box center [56, 126] width 13 height 11
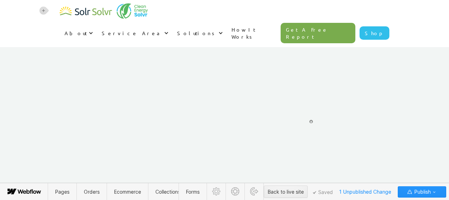
scroll to position [1460, 0]
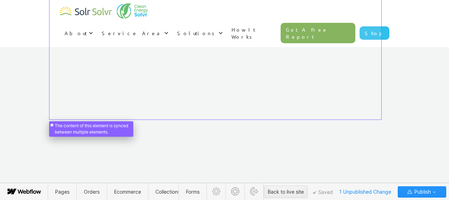
scroll to position [1470, 0]
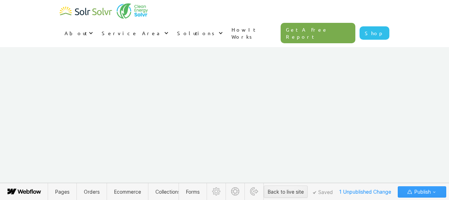
click at [414, 193] on span "Publish" at bounding box center [422, 191] width 18 height 11
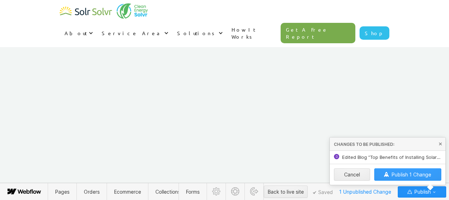
click at [405, 175] on span "Publish 1 Change" at bounding box center [412, 174] width 40 height 6
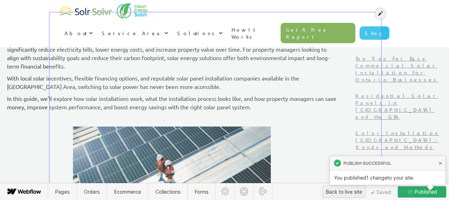
scroll to position [264, 0]
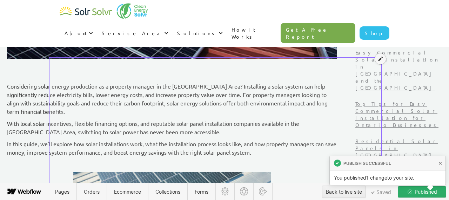
click at [379, 59] on icon at bounding box center [380, 58] width 5 height 5
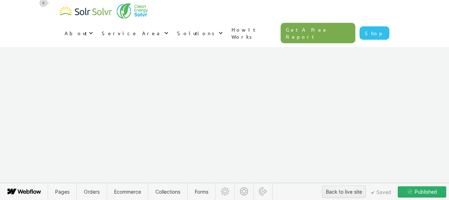
scroll to position [1481, 0]
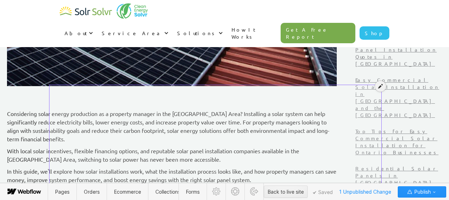
scroll to position [237, 0]
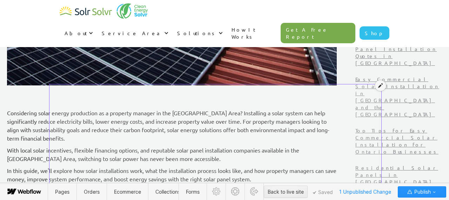
click at [381, 85] on icon at bounding box center [380, 85] width 5 height 5
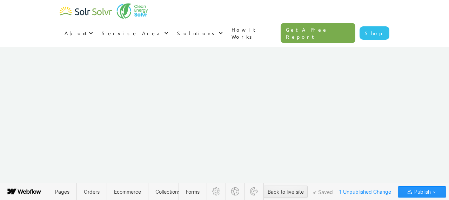
scroll to position [1510, 0]
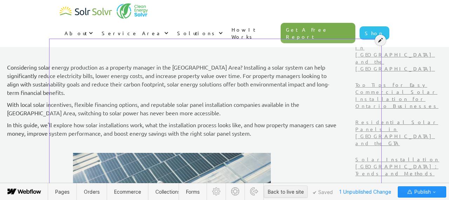
scroll to position [281, 0]
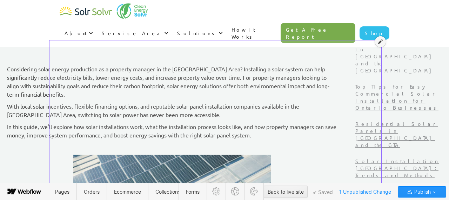
click at [380, 42] on icon at bounding box center [380, 41] width 5 height 5
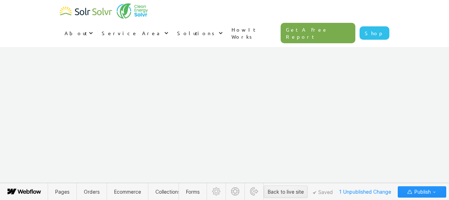
scroll to position [1478, 0]
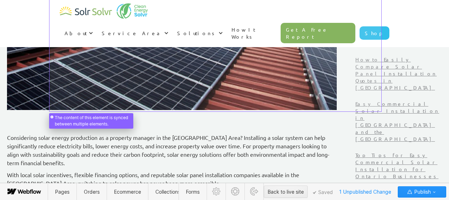
scroll to position [212, 0]
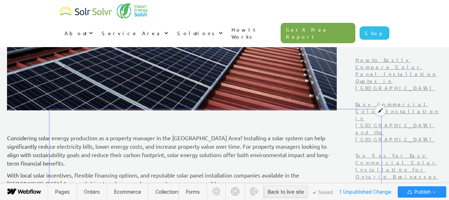
click at [381, 110] on icon at bounding box center [380, 110] width 5 height 5
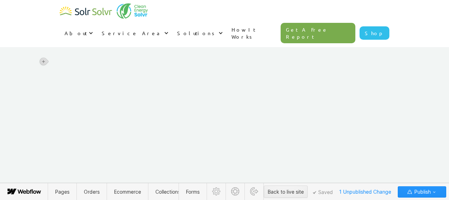
scroll to position [1480, 0]
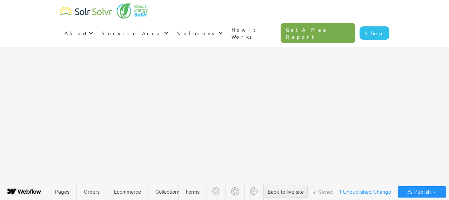
click at [44, 125] on icon at bounding box center [43, 125] width 3 height 3
click at [57, 123] on div at bounding box center [56, 125] width 13 height 11
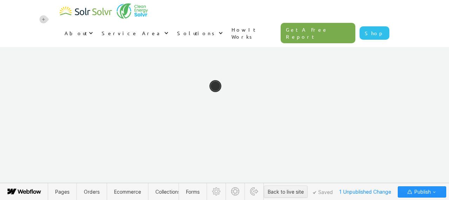
scroll to position [1651, 0]
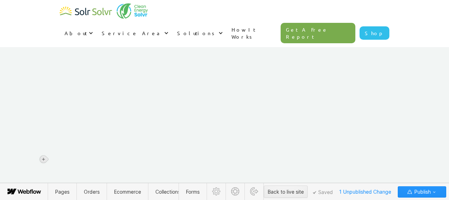
click at [44, 160] on icon at bounding box center [43, 159] width 4 height 4
click at [54, 160] on div at bounding box center [56, 158] width 13 height 11
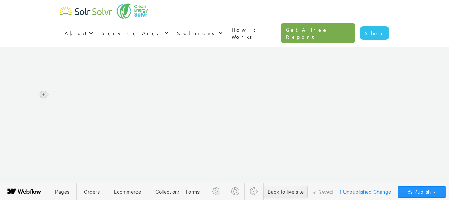
click at [44, 95] on icon at bounding box center [43, 94] width 4 height 4
click at [53, 98] on div at bounding box center [56, 94] width 13 height 11
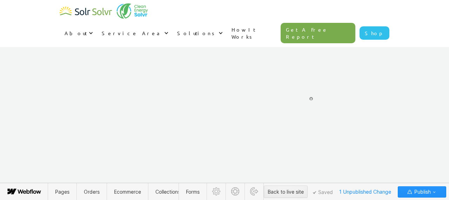
scroll to position [2482, 0]
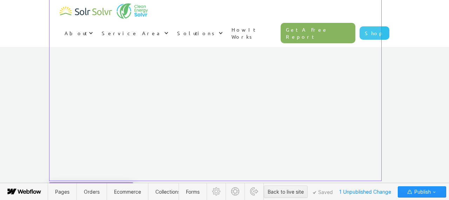
scroll to position [2472, 0]
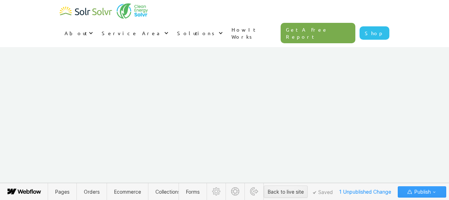
click at [428, 194] on span "Publish" at bounding box center [422, 191] width 18 height 11
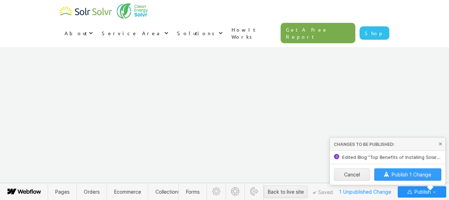
click at [413, 176] on span "Publish 1 Change" at bounding box center [412, 174] width 40 height 6
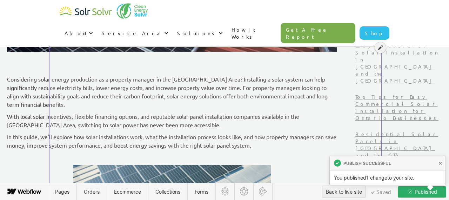
scroll to position [275, 0]
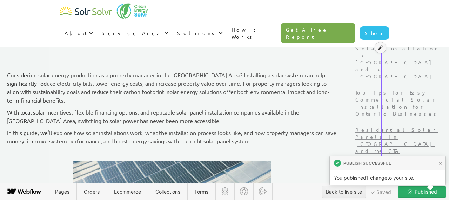
click at [381, 48] on icon at bounding box center [380, 47] width 5 height 5
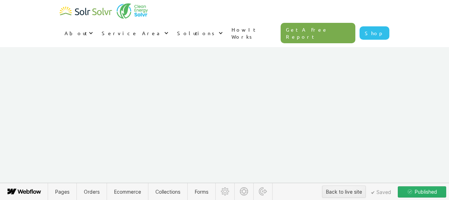
scroll to position [2547, 0]
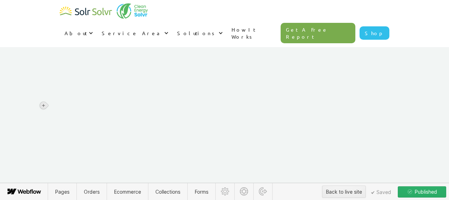
click at [43, 105] on icon at bounding box center [43, 105] width 3 height 3
click at [59, 105] on div at bounding box center [56, 105] width 13 height 11
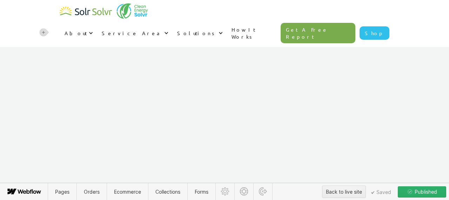
scroll to position [2797, 0]
click at [45, 147] on icon at bounding box center [43, 148] width 4 height 4
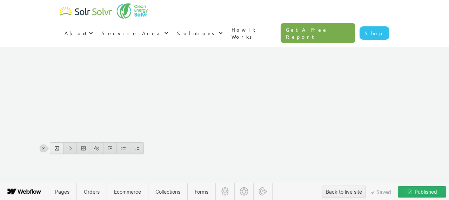
click at [56, 147] on div at bounding box center [56, 148] width 13 height 11
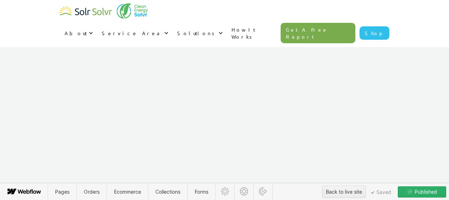
scroll to position [3087, 0]
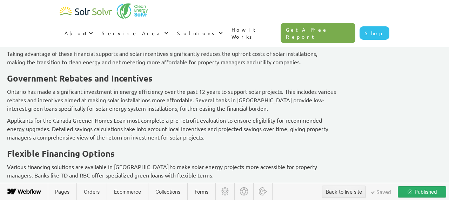
scroll to position [1446, 0]
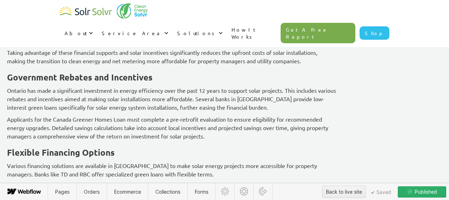
click at [136, 143] on div "Considering solar energy production as a property manager in the Greater Toront…" at bounding box center [172, 28] width 330 height 2305
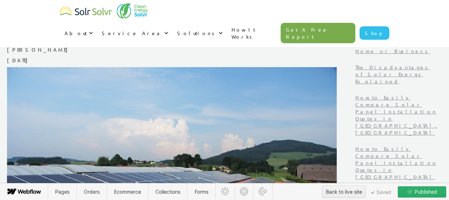
scroll to position [0, 0]
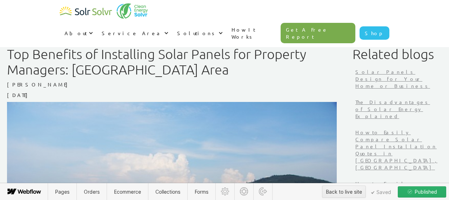
click at [433, 191] on span "Published" at bounding box center [426, 191] width 24 height 11
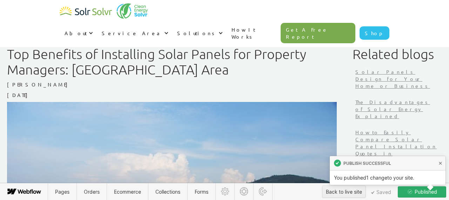
click at [418, 192] on span "Published" at bounding box center [426, 191] width 24 height 11
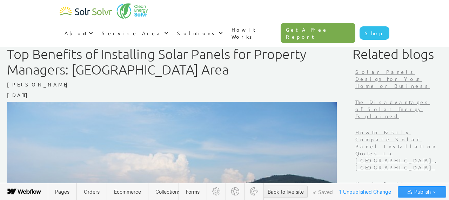
click at [418, 192] on span "Publish" at bounding box center [422, 191] width 18 height 11
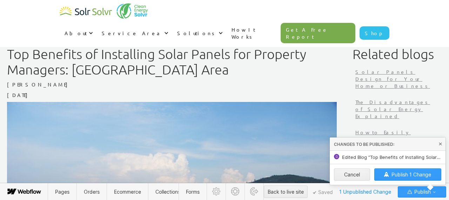
click at [408, 175] on span "Publish 1 Change" at bounding box center [412, 174] width 40 height 6
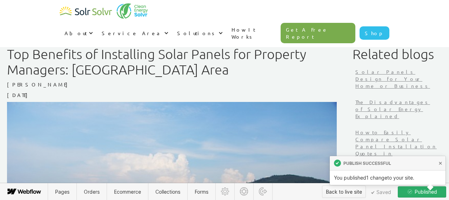
click at [343, 193] on div "Back to live site" at bounding box center [344, 191] width 36 height 11
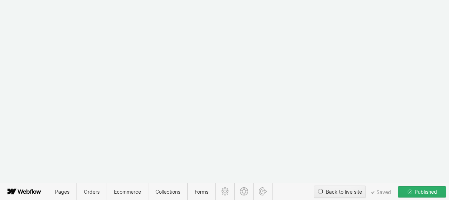
type textarea "x"
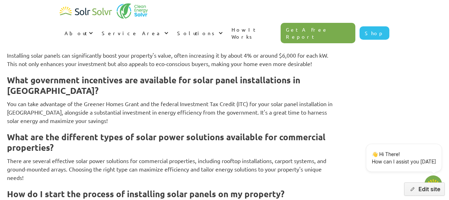
scroll to position [3380, 0]
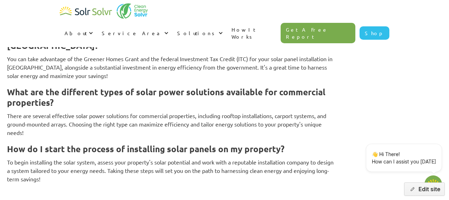
type textarea "x"
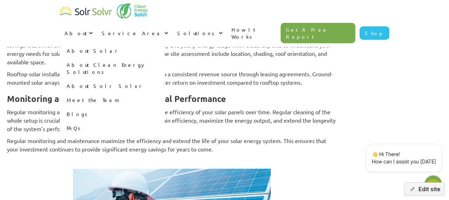
scroll to position [2595, 0]
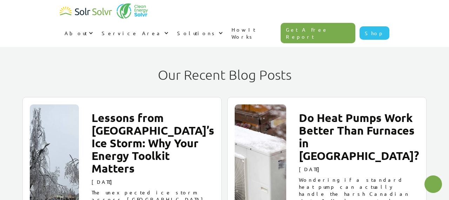
scroll to position [1376, 0]
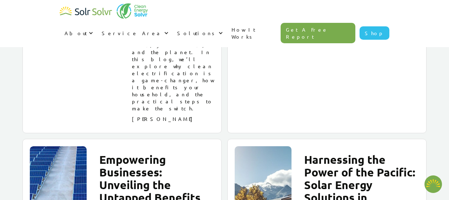
type textarea "x"
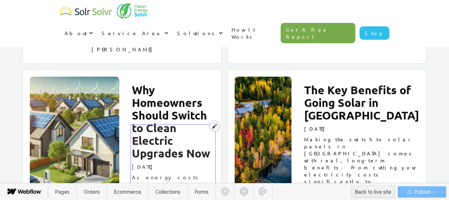
scroll to position [1150, 0]
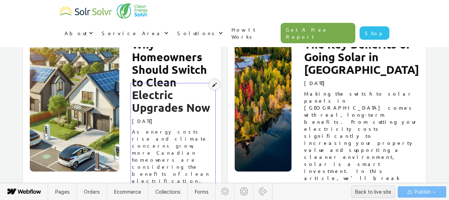
click at [214, 85] on icon at bounding box center [214, 84] width 5 height 5
drag, startPoint x: 201, startPoint y: 109, endPoint x: 149, endPoint y: 89, distance: 55.7
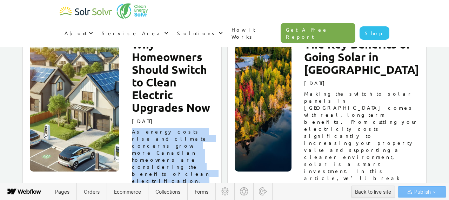
drag, startPoint x: 132, startPoint y: 89, endPoint x: 204, endPoint y: 108, distance: 74.0
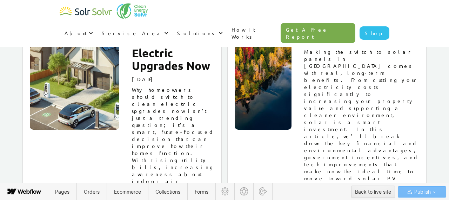
scroll to position [1214, 0]
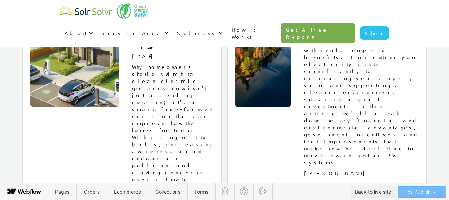
drag, startPoint x: 142, startPoint y: 101, endPoint x: 170, endPoint y: 166, distance: 71.3
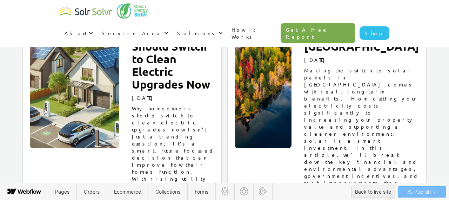
scroll to position [1132, 0]
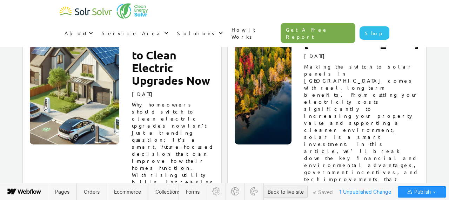
scroll to position [1184, 0]
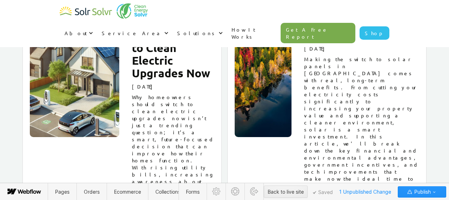
click at [103, 110] on div "Why Homeowners Should Switch to Clean Electric Upgrades Now [DATE] Why homeowne…" at bounding box center [121, 136] width 199 height 294
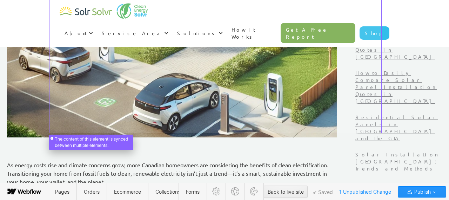
scroll to position [382, 0]
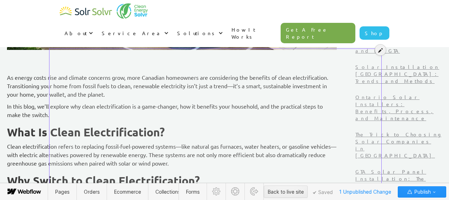
click at [380, 50] on icon at bounding box center [380, 50] width 5 height 5
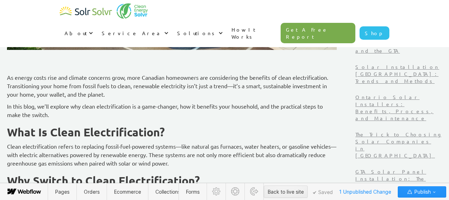
click at [102, 115] on p "In this blog, we’ll explore why clean electrification is a game-changer, how it…" at bounding box center [172, 110] width 330 height 17
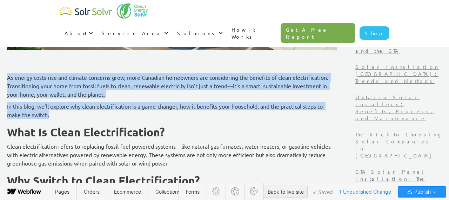
drag, startPoint x: 97, startPoint y: 114, endPoint x: 49, endPoint y: 79, distance: 59.3
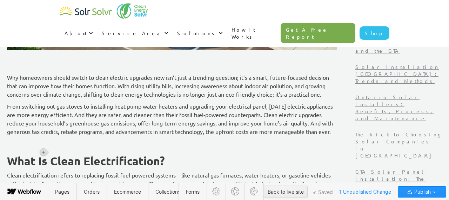
scroll to position [419, 0]
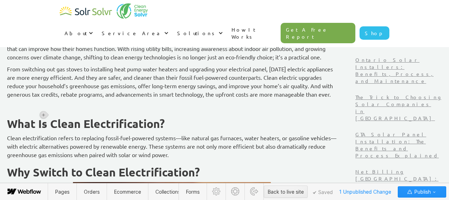
click at [85, 110] on p "‍" at bounding box center [172, 106] width 330 height 8
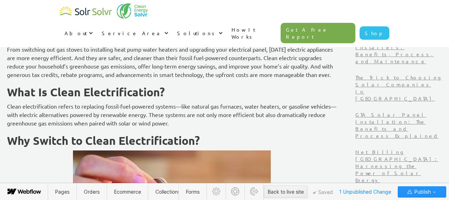
scroll to position [441, 0]
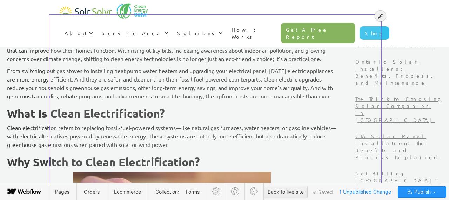
scroll to position [416, 0]
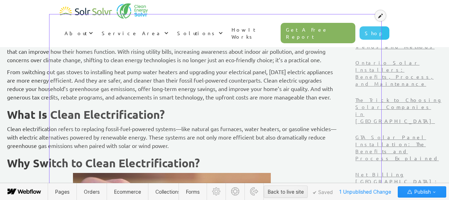
click at [379, 15] on icon at bounding box center [380, 15] width 5 height 5
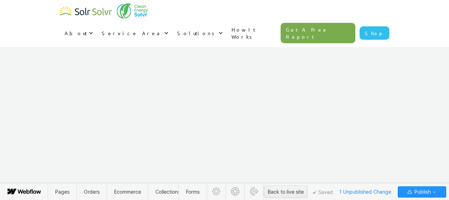
scroll to position [1728, 0]
drag, startPoint x: 51, startPoint y: 124, endPoint x: 233, endPoint y: 96, distance: 184.6
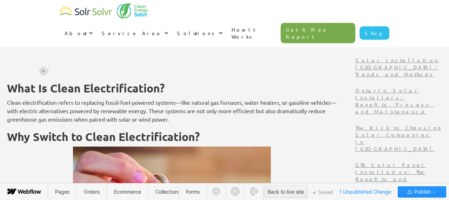
scroll to position [388, 0]
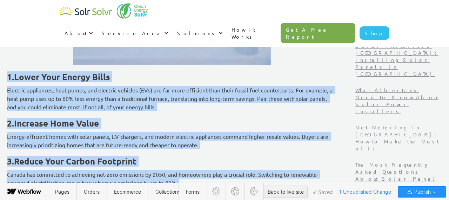
drag, startPoint x: 52, startPoint y: 88, endPoint x: 168, endPoint y: 209, distance: 167.6
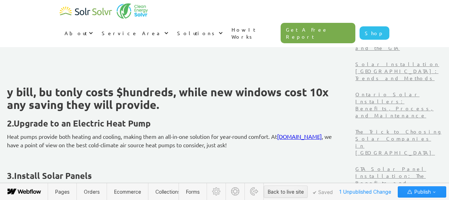
scroll to position [360, 0]
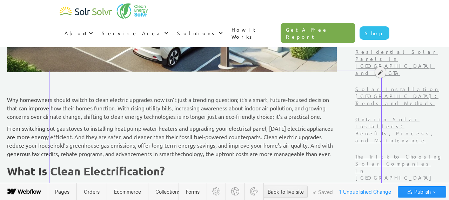
drag, startPoint x: 50, startPoint y: 114, endPoint x: 137, endPoint y: 98, distance: 88.4
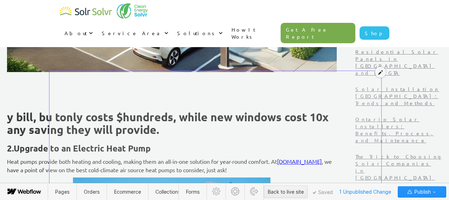
click at [382, 74] on icon at bounding box center [380, 72] width 5 height 5
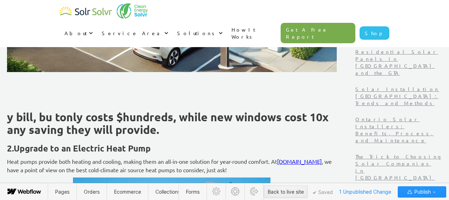
click at [120, 119] on h2 "y bill, bu tonly costs $hundreds, while new windows cost 10x any saving they wi…" at bounding box center [172, 123] width 330 height 25
click at [119, 119] on h2 "y bill, bu tonly costs $hundreds, while new windows cost 10x any saving they wi…" at bounding box center [172, 123] width 330 height 25
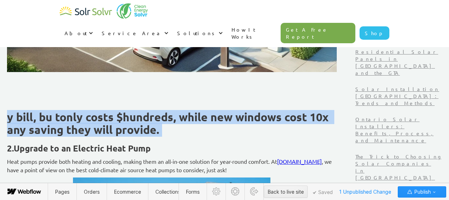
click at [119, 119] on h2 "y bill, bu tonly costs $hundreds, while new windows cost 10x any saving they wi…" at bounding box center [172, 123] width 330 height 25
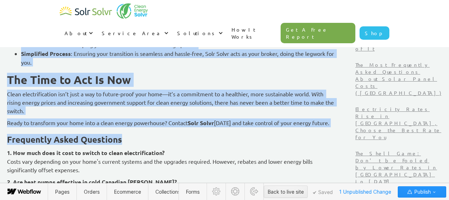
scroll to position [794, 0]
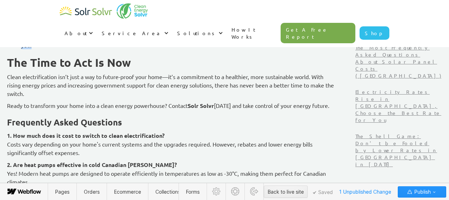
drag, startPoint x: 51, startPoint y: 115, endPoint x: 166, endPoint y: 134, distance: 116.8
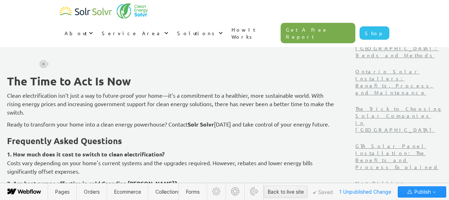
scroll to position [410, 0]
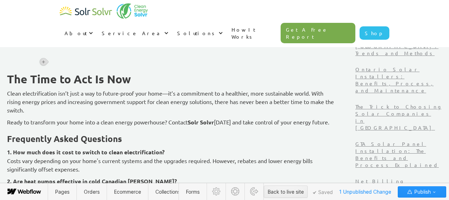
click at [71, 84] on strong "The Time to Act Is Now" at bounding box center [69, 79] width 124 height 14
click at [66, 33] on div "‍ ‍ The Time to Act Is Now Clean electrification isn’t just a way to future-pro…" at bounding box center [172, 161] width 330 height 279
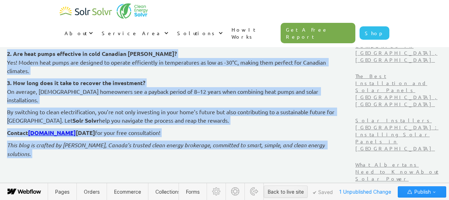
scroll to position [648, 0]
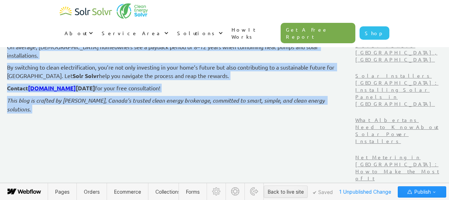
drag, startPoint x: 54, startPoint y: 100, endPoint x: 115, endPoint y: 155, distance: 82.8
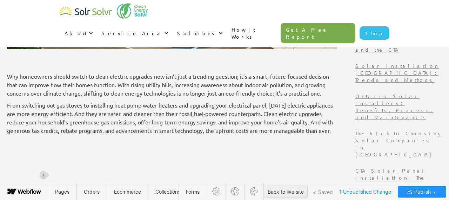
scroll to position [392, 0]
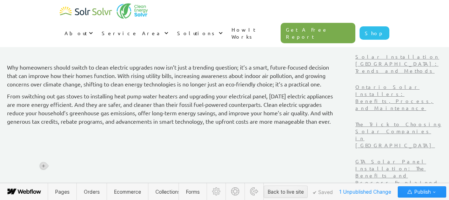
click at [120, 125] on p "From switching out gas stoves to installing heat pump water heaters and upgradi…" at bounding box center [172, 109] width 330 height 34
click at [43, 141] on icon at bounding box center [43, 141] width 3 height 3
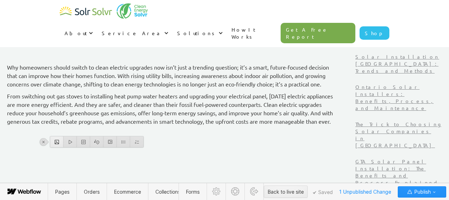
click at [56, 139] on div at bounding box center [56, 141] width 13 height 11
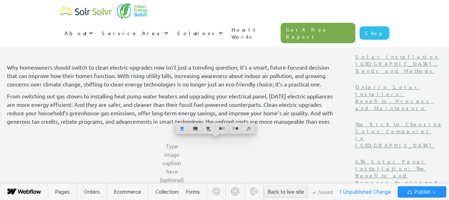
click at [126, 125] on p "From switching out gas stoves to installing heat pump water heaters and upgradi…" at bounding box center [172, 109] width 330 height 34
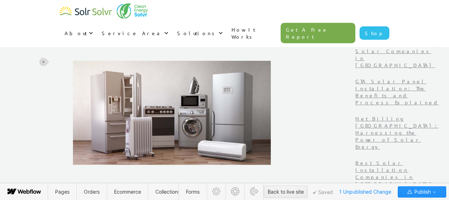
scroll to position [518, 0]
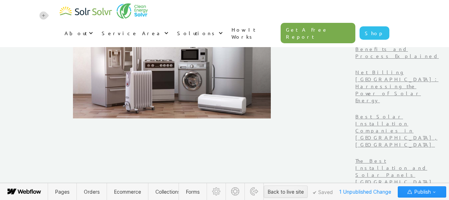
click at [153, 130] on p "‍" at bounding box center [172, 126] width 330 height 8
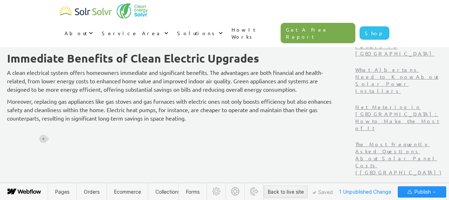
scroll to position [699, 0]
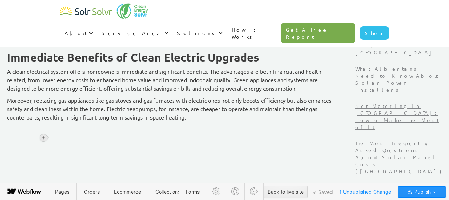
click at [42, 134] on div at bounding box center [43, 137] width 7 height 7
click at [53, 136] on div at bounding box center [56, 137] width 13 height 11
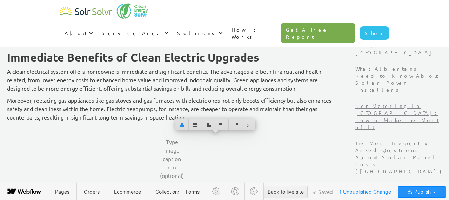
click at [292, 121] on p "Moreover, replacing gas appliances like gas stoves and gas furnaces with electr…" at bounding box center [172, 108] width 330 height 25
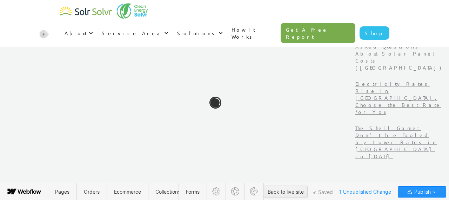
scroll to position [840, 0]
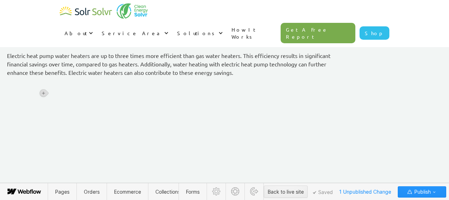
scroll to position [985, 0]
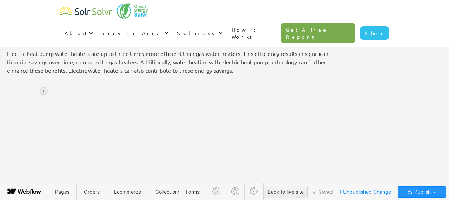
click at [45, 88] on div at bounding box center [43, 90] width 7 height 7
click at [55, 93] on div at bounding box center [56, 90] width 13 height 11
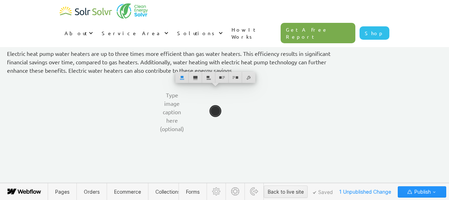
click at [303, 74] on p "Electric heat pump water heaters are up to three times more efficient than gas …" at bounding box center [172, 61] width 330 height 25
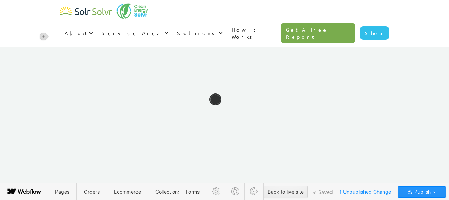
scroll to position [1060, 0]
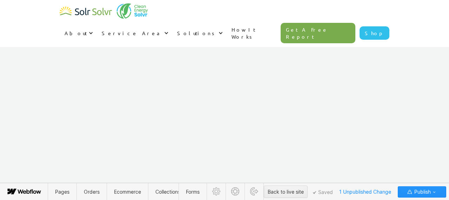
scroll to position [750, 0]
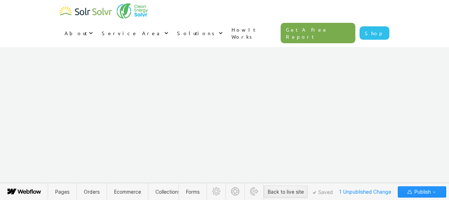
scroll to position [1099, 0]
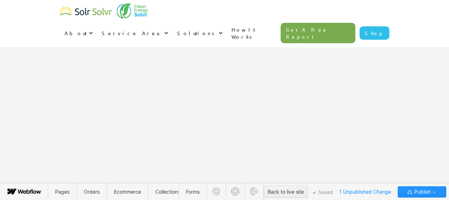
click at [44, 130] on icon at bounding box center [43, 129] width 4 height 4
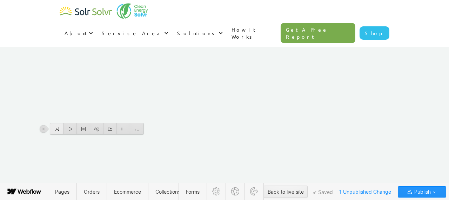
click at [55, 133] on div at bounding box center [56, 128] width 13 height 11
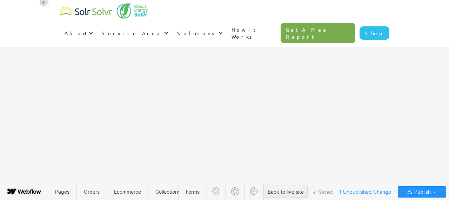
scroll to position [1409, 0]
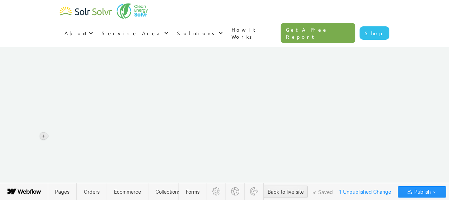
click at [44, 139] on div at bounding box center [43, 135] width 7 height 7
click at [55, 138] on div at bounding box center [56, 135] width 13 height 11
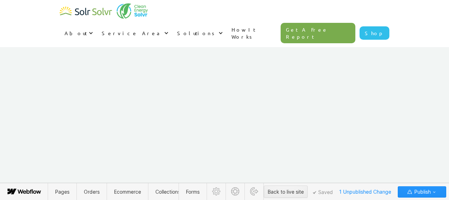
click at [44, 128] on icon at bounding box center [43, 127] width 4 height 4
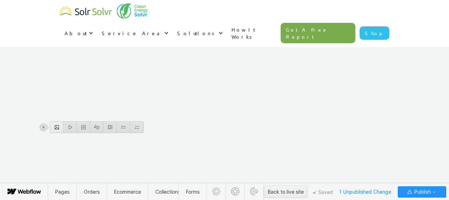
click at [55, 128] on div at bounding box center [56, 126] width 13 height 11
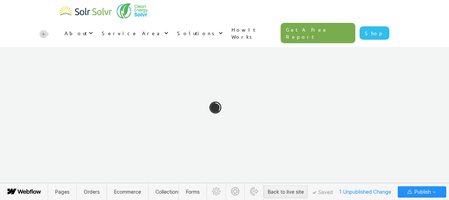
scroll to position [1888, 0]
click at [43, 138] on icon at bounding box center [43, 137] width 4 height 4
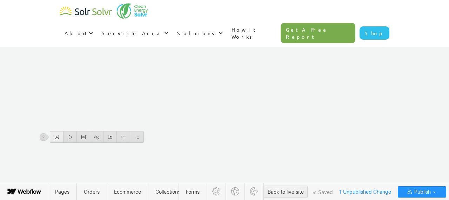
click at [58, 136] on div at bounding box center [56, 136] width 13 height 11
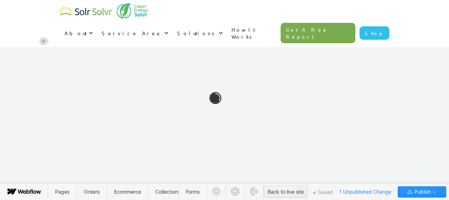
scroll to position [2144, 0]
click at [43, 107] on div at bounding box center [44, 111] width 10 height 10
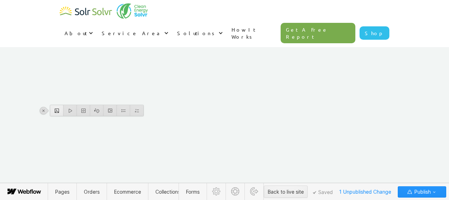
click at [54, 110] on div at bounding box center [56, 110] width 13 height 11
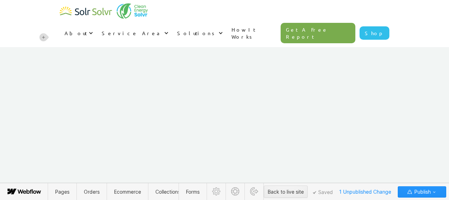
scroll to position [2471, 0]
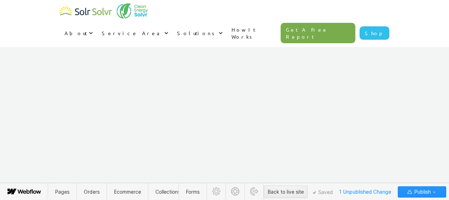
scroll to position [2531, 0]
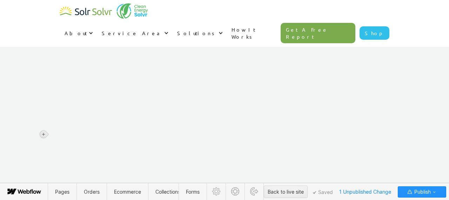
click at [44, 134] on icon at bounding box center [43, 134] width 4 height 4
click at [53, 134] on div at bounding box center [56, 133] width 13 height 11
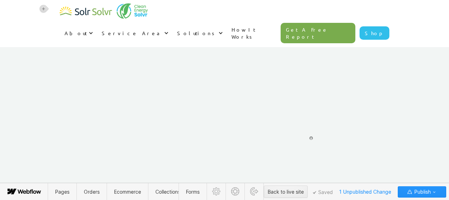
scroll to position [2715, 0]
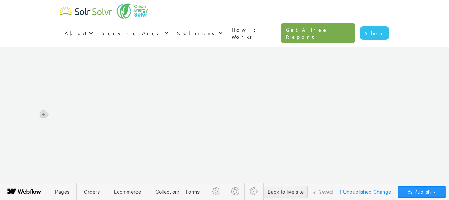
click at [41, 114] on icon at bounding box center [43, 114] width 4 height 4
click at [55, 114] on div at bounding box center [56, 113] width 13 height 11
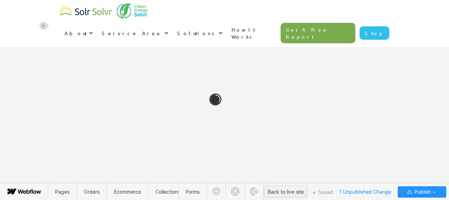
scroll to position [3286, 0]
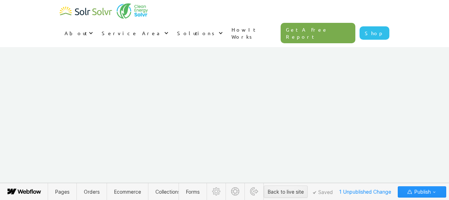
click at [44, 136] on icon at bounding box center [43, 136] width 4 height 4
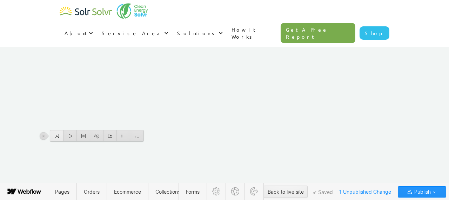
click at [63, 135] on div at bounding box center [56, 135] width 13 height 11
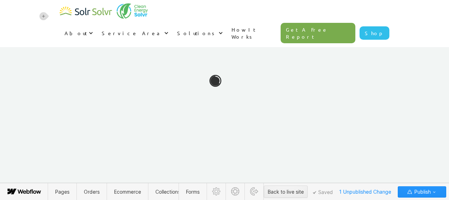
scroll to position [3679, 0]
click at [42, 172] on icon at bounding box center [43, 173] width 4 height 4
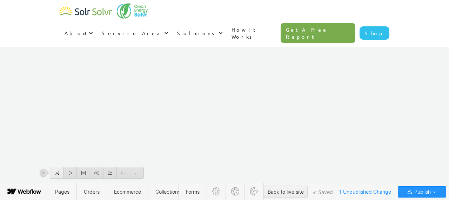
click at [54, 167] on div at bounding box center [56, 172] width 13 height 11
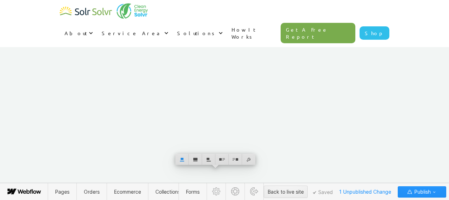
scroll to position [3891, 0]
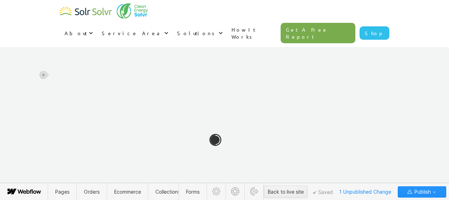
scroll to position [4003, 0]
click at [44, 168] on icon at bounding box center [43, 167] width 4 height 4
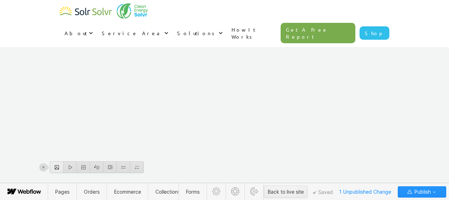
click at [53, 168] on div at bounding box center [56, 166] width 13 height 11
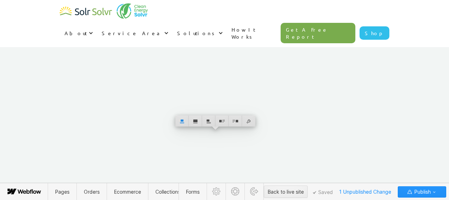
scroll to position [4098, 0]
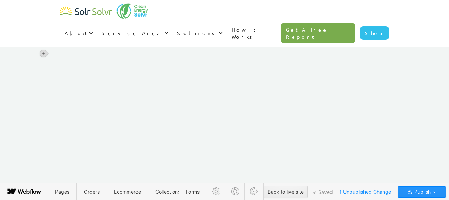
scroll to position [4212, 0]
click at [433, 193] on icon "button" at bounding box center [435, 192] width 6 height 6
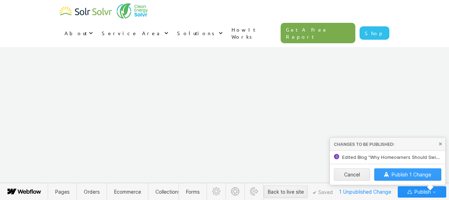
click at [410, 174] on span "Publish 1 Change" at bounding box center [412, 174] width 40 height 6
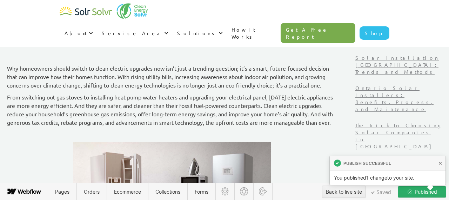
scroll to position [389, 0]
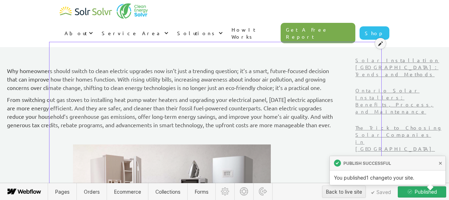
click at [382, 44] on icon at bounding box center [380, 43] width 5 height 5
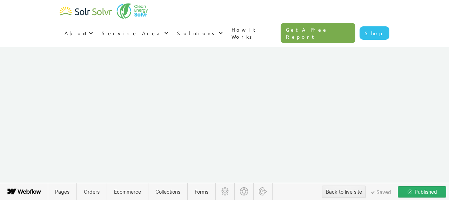
scroll to position [4278, 0]
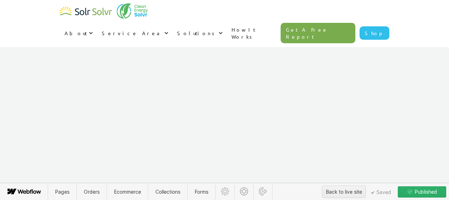
click at [423, 194] on span "Published" at bounding box center [426, 191] width 24 height 11
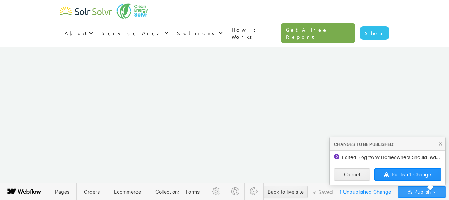
click at [417, 193] on span "Publish" at bounding box center [422, 191] width 18 height 11
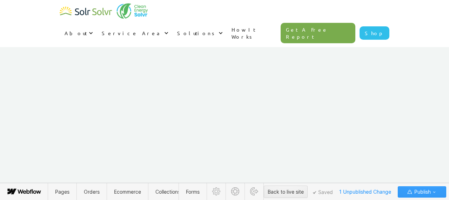
click at [418, 193] on span "Publish" at bounding box center [422, 191] width 18 height 11
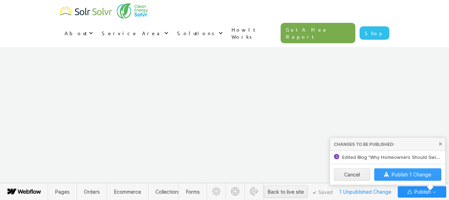
click at [409, 174] on span "Publish 1 Change" at bounding box center [412, 174] width 40 height 6
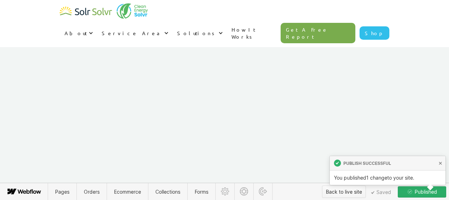
click at [346, 194] on div "Back to live site" at bounding box center [344, 191] width 36 height 11
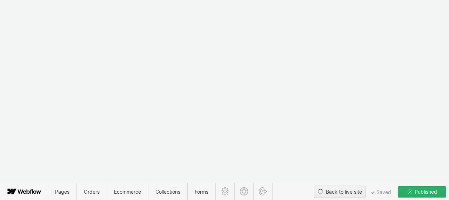
type textarea "x"
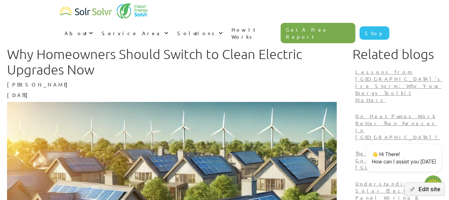
type textarea "x"
click at [425, 190] on button "Edit site" at bounding box center [424, 188] width 41 height 13
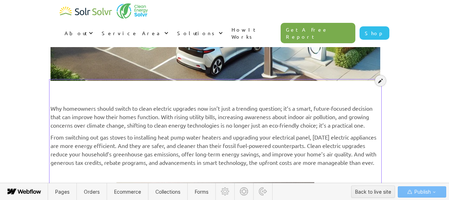
scroll to position [351, 0]
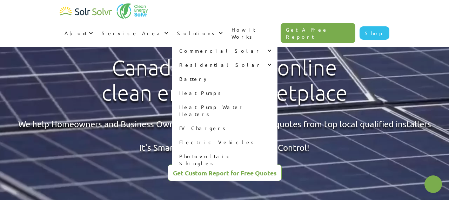
type textarea "x"
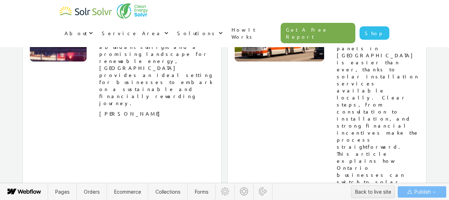
scroll to position [4818, 0]
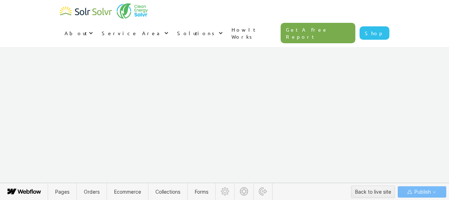
scroll to position [230, 0]
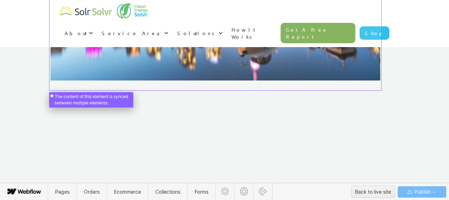
scroll to position [198, 0]
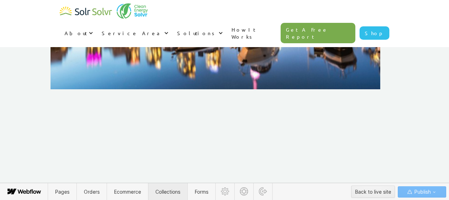
click at [166, 191] on span "Collections" at bounding box center [168, 192] width 25 height 6
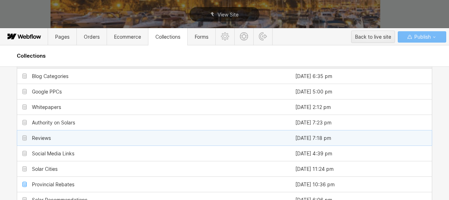
scroll to position [11, 0]
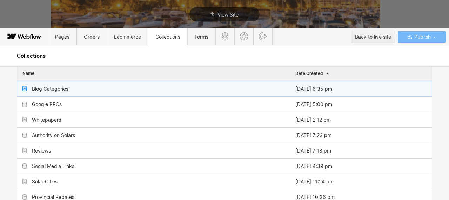
click at [161, 94] on div "Blog Categories" at bounding box center [153, 88] width 273 height 15
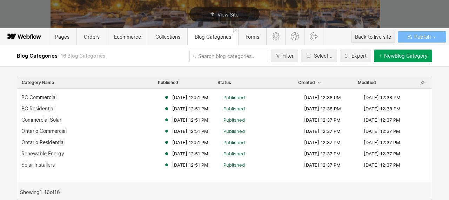
scroll to position [0, 0]
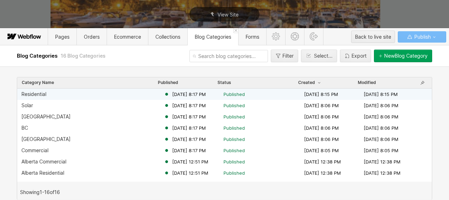
click at [46, 93] on div "Residential" at bounding box center [33, 94] width 25 height 6
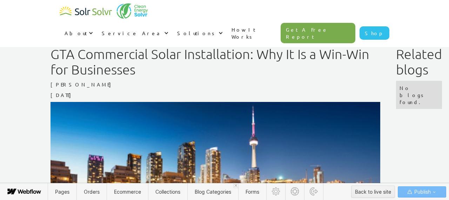
scroll to position [198, 0]
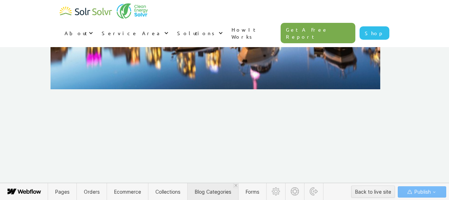
click at [175, 192] on span "Collections" at bounding box center [168, 192] width 25 height 6
click at [203, 192] on span "Blog Categories" at bounding box center [213, 192] width 37 height 6
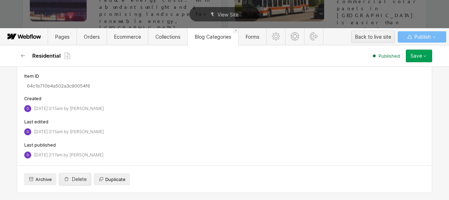
scroll to position [0, 0]
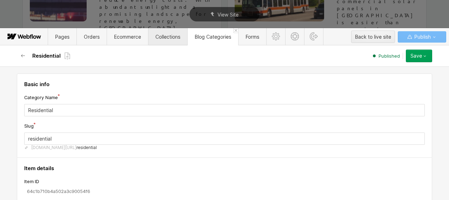
click at [168, 36] on span "Collections" at bounding box center [168, 37] width 25 height 6
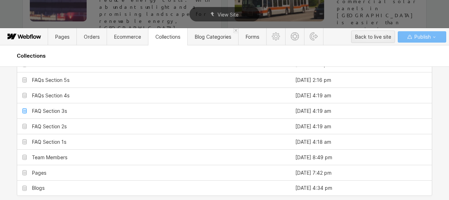
scroll to position [197, 0]
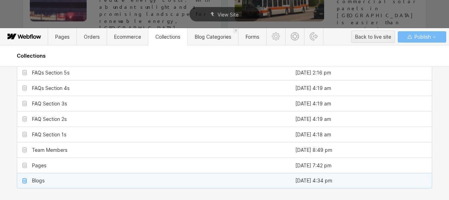
click at [166, 185] on div "Blogs" at bounding box center [153, 180] width 273 height 15
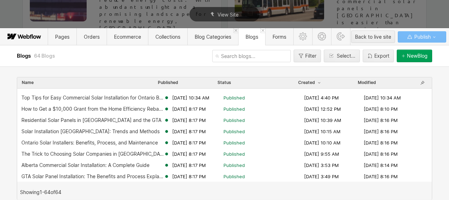
scroll to position [291, 0]
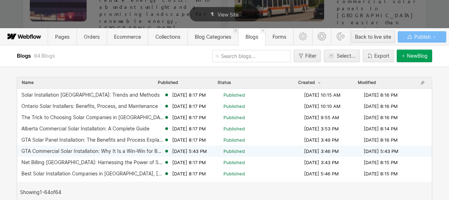
click at [111, 152] on div "GTA Commercial Solar Installation: Why It Is a Win-Win for Businesses" at bounding box center [92, 151] width 143 height 6
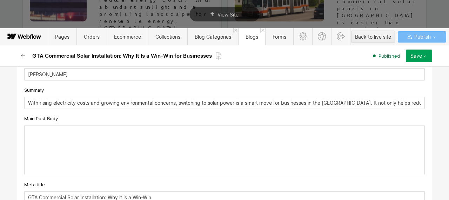
scroll to position [185, 0]
click at [133, 140] on div at bounding box center [225, 150] width 400 height 49
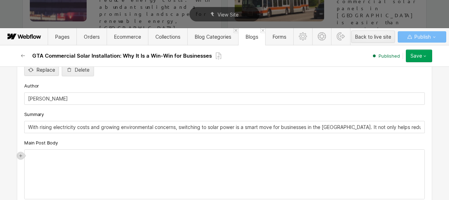
scroll to position [265, 0]
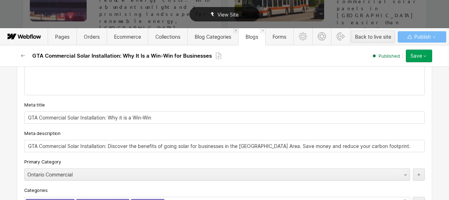
type textarea "x"
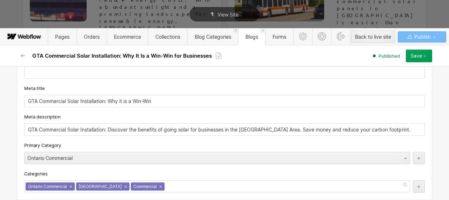
click at [53, 128] on input "GTA Commercial Solar Installation: Discover the benefits of going solar for bus…" at bounding box center [224, 129] width 401 height 12
paste input "Discover how commercial solar installation in GTA benefits businesses by reduci…"
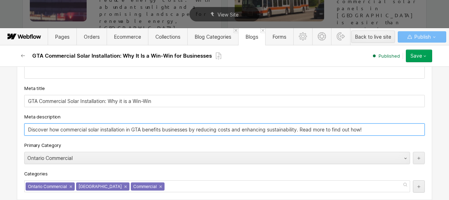
type input "Discover how commercial solar installation in GTA benefits businesses by reduci…"
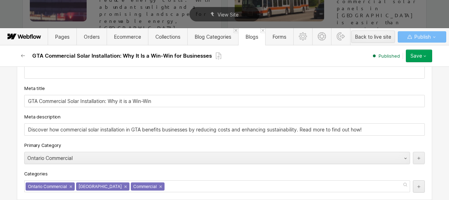
click at [126, 146] on div "Primary Category" at bounding box center [224, 145] width 401 height 8
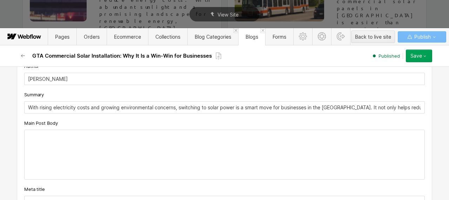
scroll to position [181, 0]
click at [95, 142] on div at bounding box center [225, 154] width 400 height 49
click at [43, 135] on p "‍" at bounding box center [224, 136] width 393 height 6
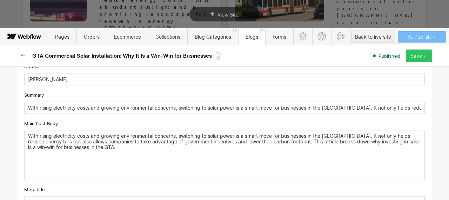
click at [420, 55] on div "Save" at bounding box center [417, 56] width 12 height 6
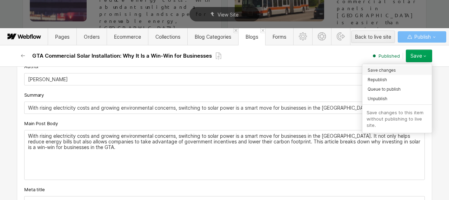
click at [398, 70] on div "Save changes" at bounding box center [398, 69] width 70 height 9
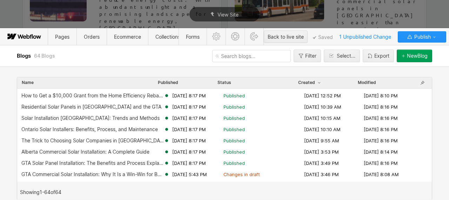
scroll to position [286, 0]
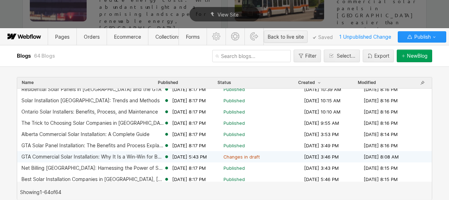
click at [110, 153] on div "GTA Commercial Solar Installation: Why It Is a Win-Win for Businesses [DATE] 5:…" at bounding box center [224, 156] width 415 height 11
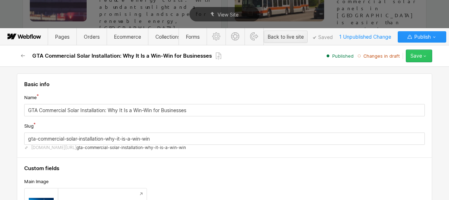
click at [423, 54] on icon "button" at bounding box center [425, 56] width 6 height 6
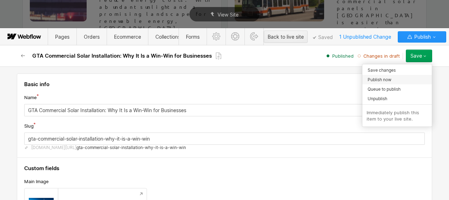
click at [393, 78] on div "Publish now" at bounding box center [398, 79] width 70 height 9
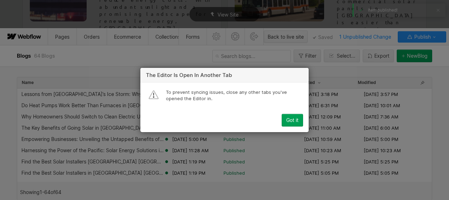
type textarea "x"
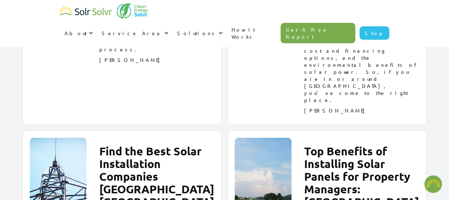
scroll to position [3190, 0]
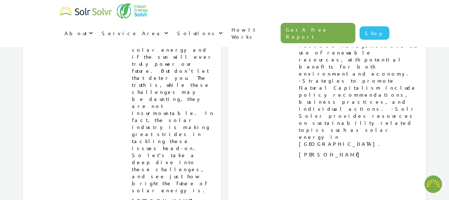
type textarea "x"
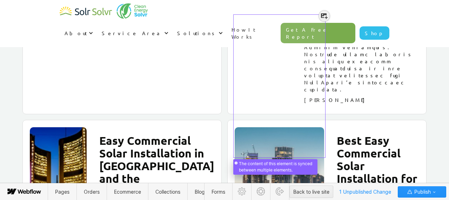
scroll to position [4245, 0]
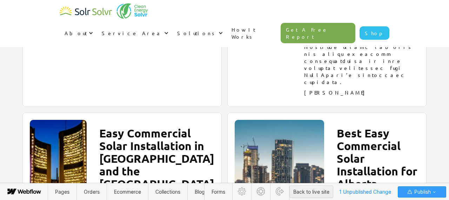
click at [421, 190] on span "Publish" at bounding box center [422, 191] width 18 height 11
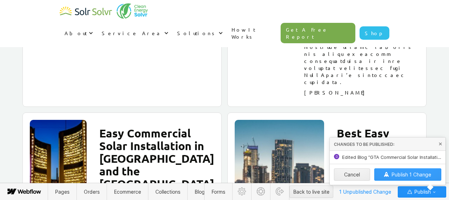
click at [404, 174] on span "Publish 1 Change" at bounding box center [412, 174] width 40 height 6
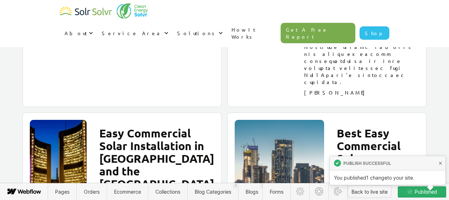
click at [371, 193] on div "Back to live site" at bounding box center [370, 191] width 36 height 11
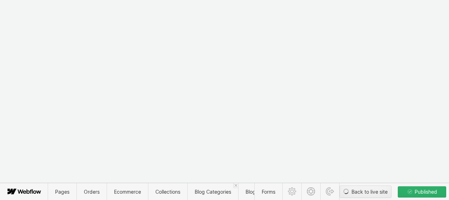
type textarea "x"
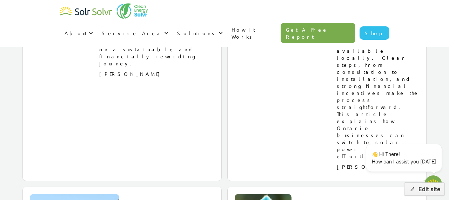
scroll to position [4847, 0]
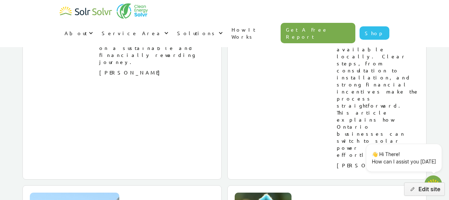
type textarea "x"
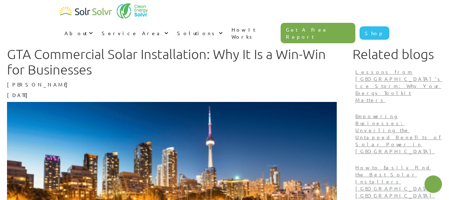
type textarea "x"
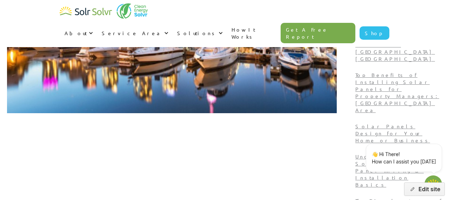
scroll to position [165, 0]
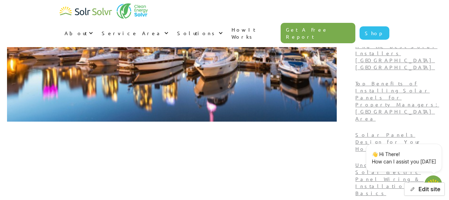
click at [430, 188] on button "Edit site" at bounding box center [424, 188] width 41 height 13
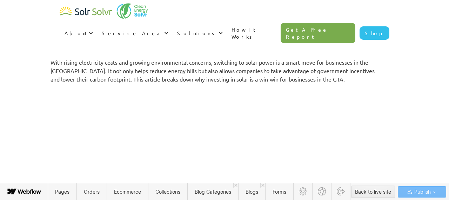
scroll to position [250, 0]
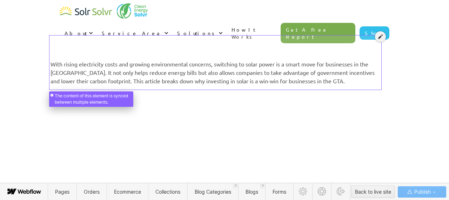
click at [179, 75] on div at bounding box center [216, 59] width 330 height 52
click at [381, 38] on icon at bounding box center [380, 36] width 5 height 5
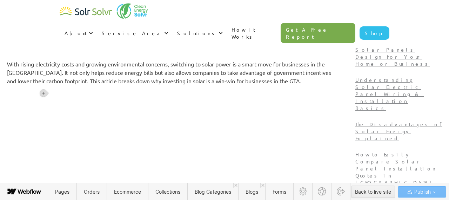
click at [56, 92] on p "‍" at bounding box center [172, 92] width 330 height 8
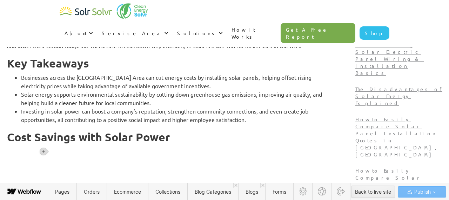
scroll to position [293, 0]
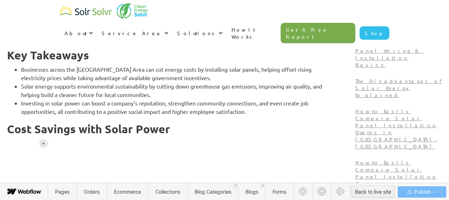
click at [43, 144] on icon at bounding box center [43, 143] width 3 height 3
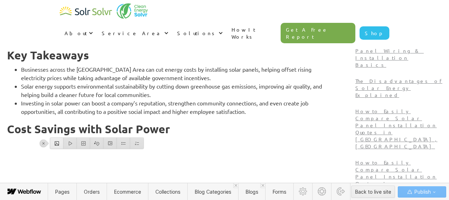
click at [57, 144] on div at bounding box center [56, 143] width 13 height 11
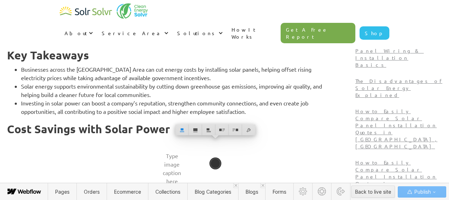
click at [280, 127] on h2 "Cost Savings with Solar Power" at bounding box center [172, 129] width 330 height 13
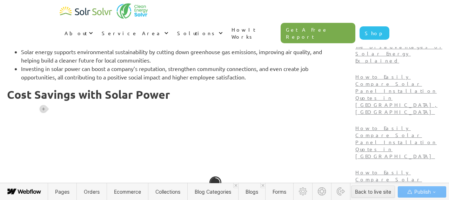
scroll to position [416, 0]
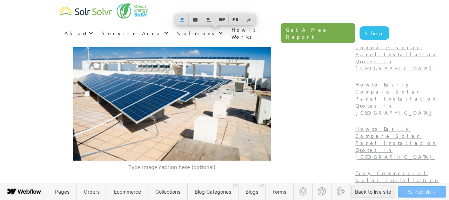
click at [226, 168] on figcaption "Type image caption here (optional)" at bounding box center [172, 166] width 198 height 8
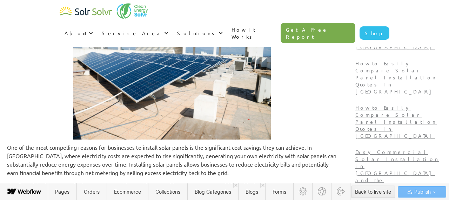
scroll to position [467, 0]
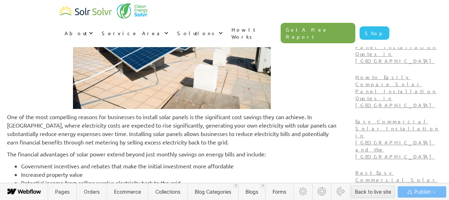
click at [52, 117] on p "One of the most compelling reasons for businesses to install solar panels is th…" at bounding box center [172, 129] width 330 height 34
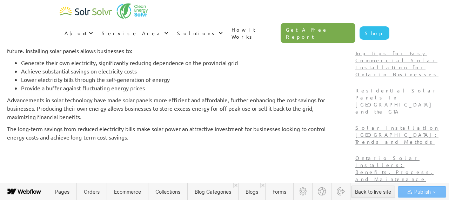
scroll to position [702, 0]
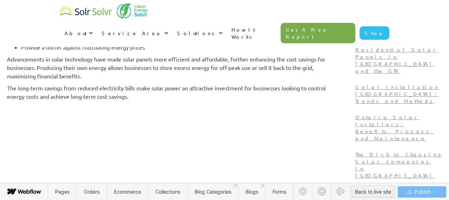
click at [183, 97] on p "The long-term savings from reduced electricity bills make solar power an attrac…" at bounding box center [172, 92] width 330 height 17
click at [43, 108] on icon at bounding box center [43, 108] width 3 height 3
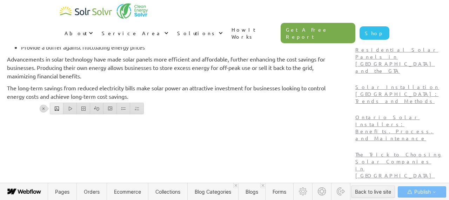
click at [53, 111] on div at bounding box center [56, 108] width 13 height 11
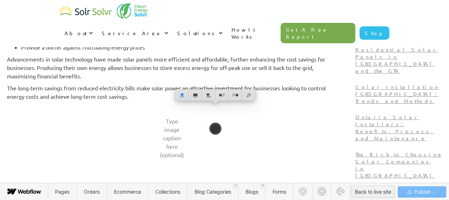
click at [304, 95] on p "The long-term savings from reduced electricity bills make solar power an attrac…" at bounding box center [172, 92] width 330 height 17
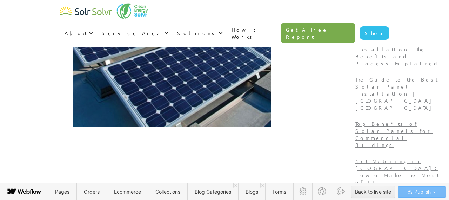
scroll to position [895, 0]
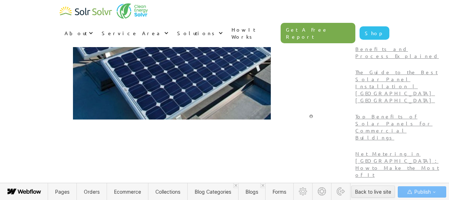
click at [218, 128] on p "‍" at bounding box center [172, 127] width 330 height 8
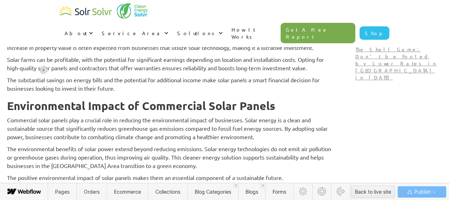
scroll to position [1139, 0]
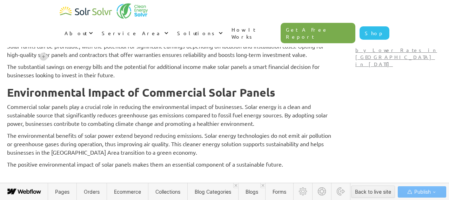
click at [337, 168] on p "The positive environmental impact of solar panels makes them an essential compo…" at bounding box center [172, 164] width 330 height 8
click at [54, 175] on p "‍" at bounding box center [172, 176] width 330 height 8
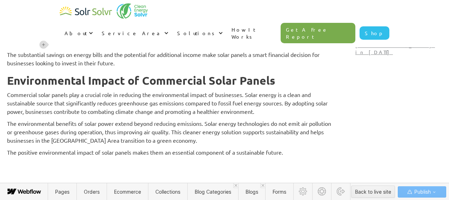
click at [56, 164] on p "‍" at bounding box center [172, 164] width 330 height 8
click at [57, 166] on p "‍" at bounding box center [172, 164] width 330 height 8
click at [43, 44] on icon at bounding box center [43, 44] width 3 height 3
click at [55, 46] on div at bounding box center [56, 44] width 13 height 11
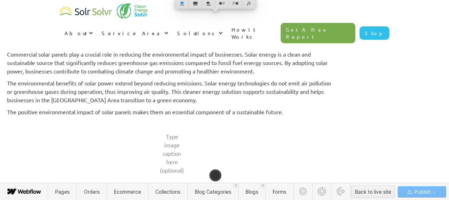
scroll to position [1192, 0]
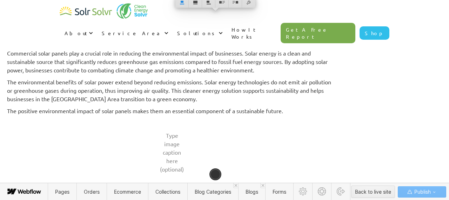
click at [333, 110] on p "The positive environmental impact of solar panels makes them an essential compo…" at bounding box center [172, 110] width 330 height 8
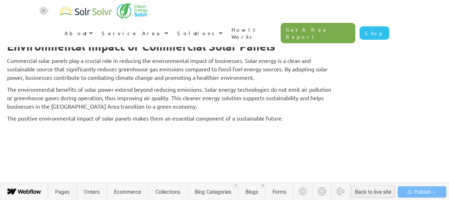
scroll to position [1265, 0]
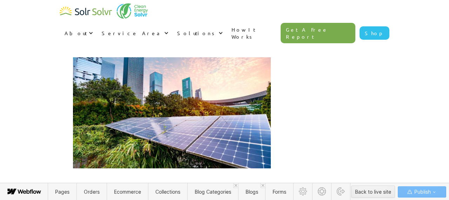
click at [221, 176] on p "‍" at bounding box center [172, 176] width 330 height 8
click at [217, 173] on p "‍" at bounding box center [172, 176] width 330 height 8
click at [208, 176] on p "‍" at bounding box center [172, 176] width 330 height 8
click at [199, 174] on p "‍" at bounding box center [172, 176] width 330 height 8
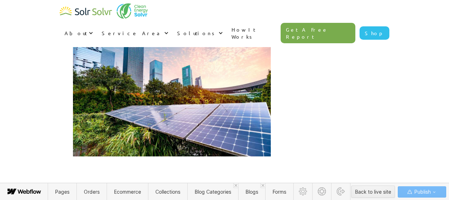
click at [55, 176] on p "‍" at bounding box center [172, 176] width 330 height 8
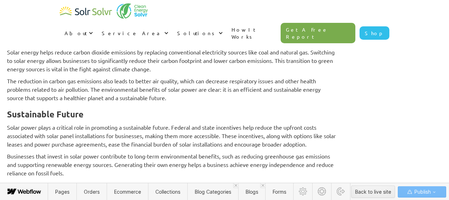
scroll to position [1439, 0]
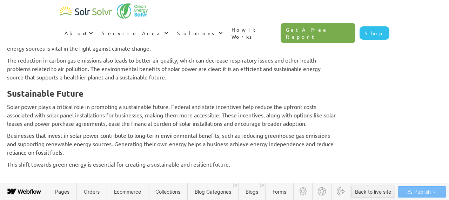
click at [289, 166] on p "This shift towards green energy is essential for creating a sustainable and res…" at bounding box center [172, 164] width 330 height 8
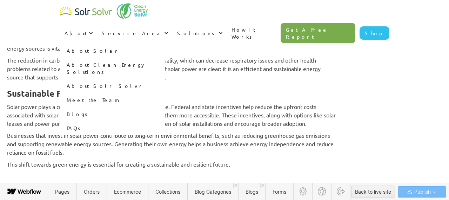
type textarea "x"
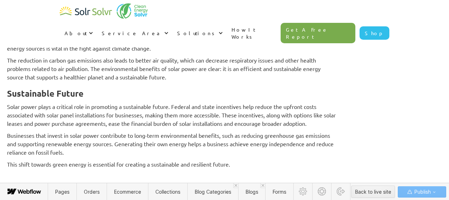
click at [55, 175] on p "‍" at bounding box center [172, 176] width 330 height 8
click at [53, 175] on p "‍" at bounding box center [172, 176] width 330 height 8
click at [54, 176] on p "‍" at bounding box center [172, 176] width 330 height 8
click at [431, 193] on span "Publish" at bounding box center [422, 191] width 18 height 11
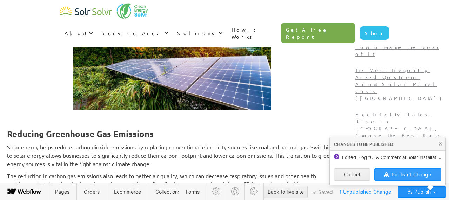
scroll to position [1043, 0]
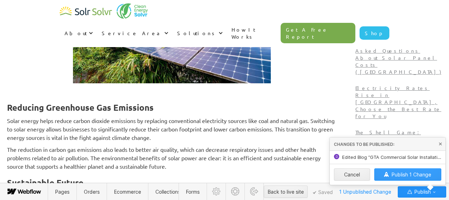
click at [404, 173] on span "Publish 1 Change" at bounding box center [412, 174] width 40 height 6
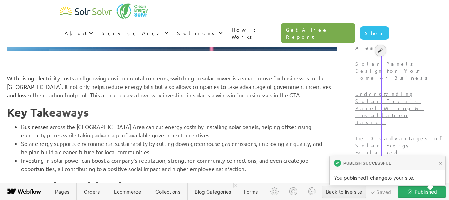
scroll to position [237, 0]
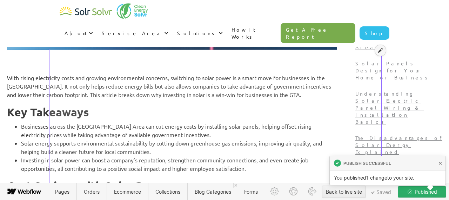
click at [381, 52] on icon at bounding box center [380, 50] width 5 height 5
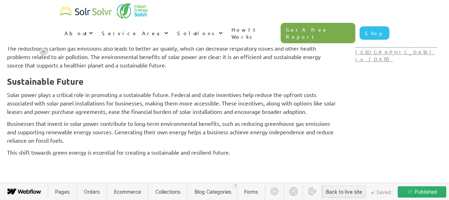
scroll to position [1451, 0]
click at [73, 165] on p "‍" at bounding box center [172, 164] width 330 height 8
click at [64, 160] on p "‍" at bounding box center [172, 164] width 330 height 8
click at [292, 151] on p "This shift towards green energy is essential for creating a sustainable and res…" at bounding box center [172, 152] width 330 height 8
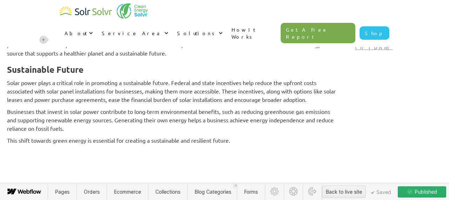
click at [63, 156] on p "‍" at bounding box center [172, 152] width 330 height 8
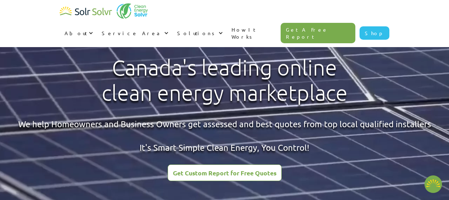
scroll to position [2007, 0]
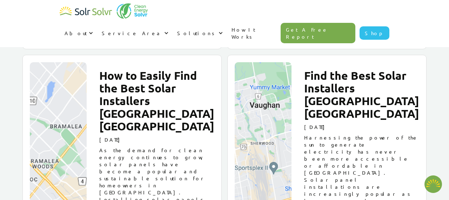
type textarea "x"
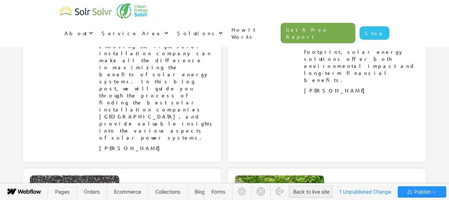
scroll to position [2070, 0]
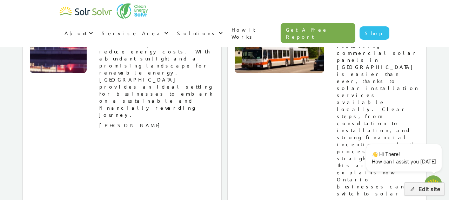
scroll to position [4799, 0]
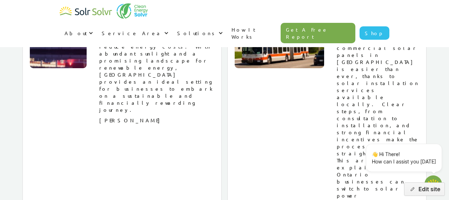
type textarea "x"
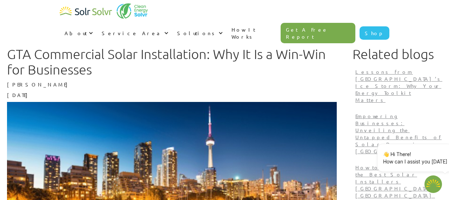
type textarea "x"
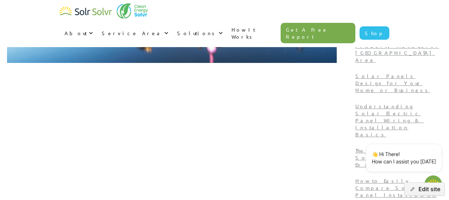
scroll to position [223, 0]
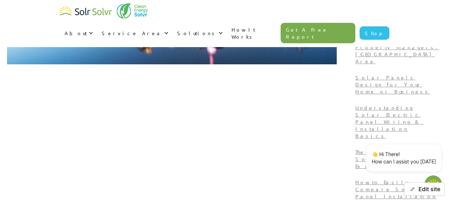
click at [429, 190] on button "Edit site" at bounding box center [424, 188] width 41 height 13
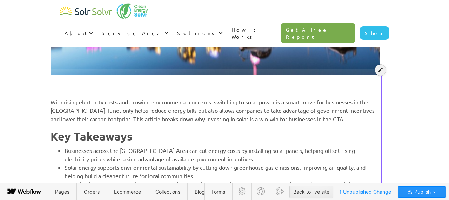
scroll to position [218, 0]
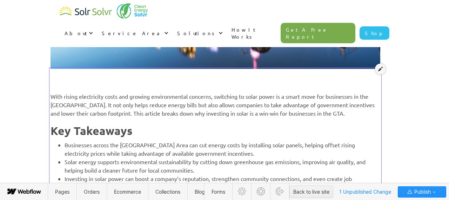
click at [380, 71] on icon at bounding box center [380, 68] width 5 height 5
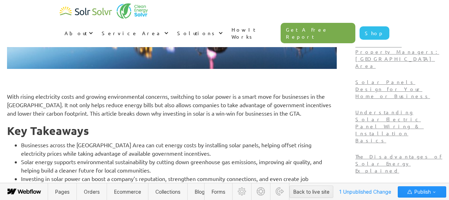
click at [238, 126] on h2 "Key Takeaways" at bounding box center [172, 130] width 330 height 13
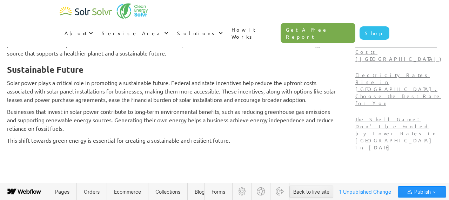
scroll to position [1463, 0]
click at [289, 140] on p "This shift towards green energy is essential for creating a sustainable and res…" at bounding box center [172, 140] width 330 height 8
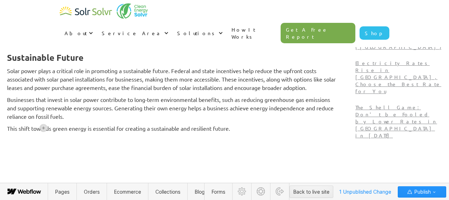
click at [54, 144] on p "‍" at bounding box center [172, 140] width 330 height 8
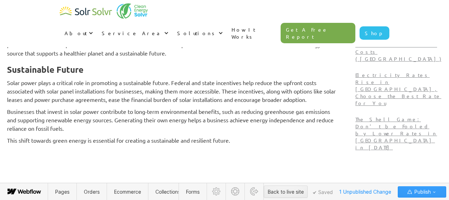
click at [431, 190] on div "Publish" at bounding box center [422, 191] width 31 height 11
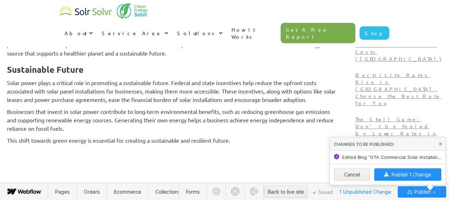
click at [408, 174] on span "Publish 1 Change" at bounding box center [412, 174] width 40 height 6
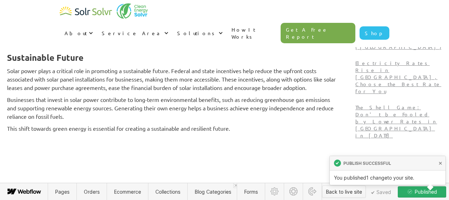
click at [351, 191] on div "Back to live site" at bounding box center [344, 191] width 36 height 11
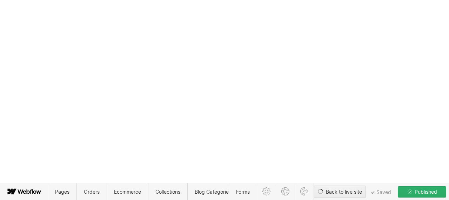
type textarea "x"
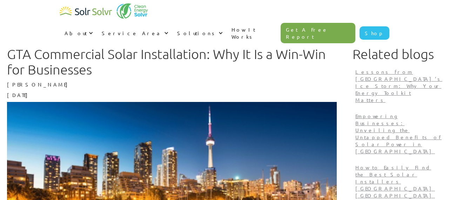
scroll to position [540, 0]
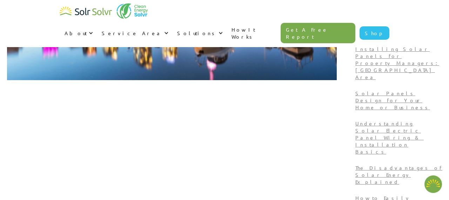
type textarea "x"
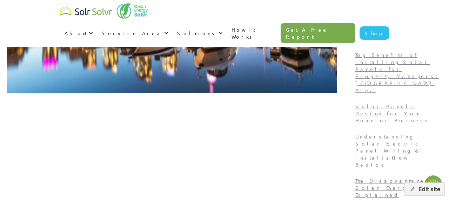
scroll to position [0, 0]
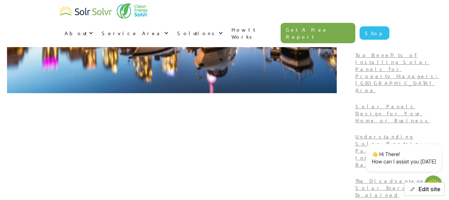
click at [428, 189] on button "Edit site" at bounding box center [424, 188] width 41 height 13
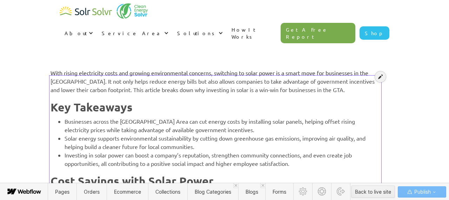
scroll to position [258, 0]
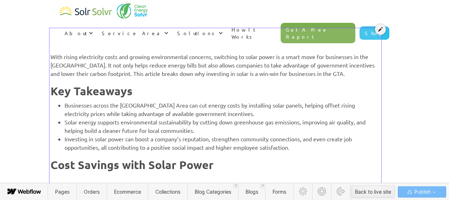
click at [382, 29] on icon at bounding box center [380, 29] width 5 height 5
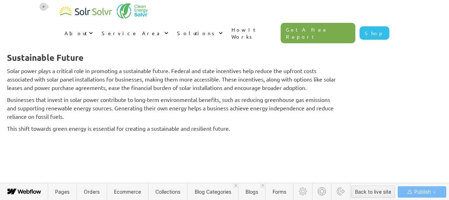
scroll to position [1475, 0]
click at [283, 128] on p "This shift towards green energy is essential for creating a sustainable and res…" at bounding box center [172, 128] width 330 height 8
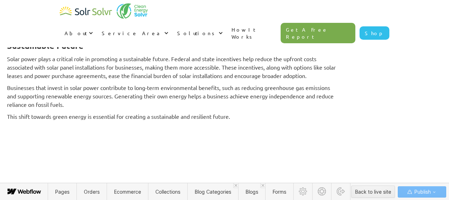
type textarea "x"
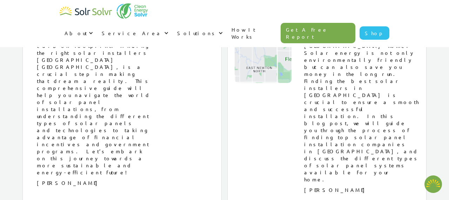
scroll to position [2495, 0]
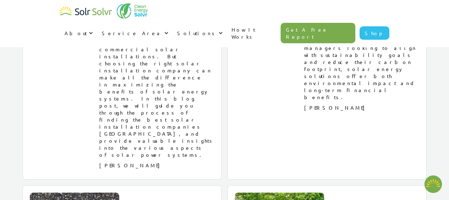
type textarea "x"
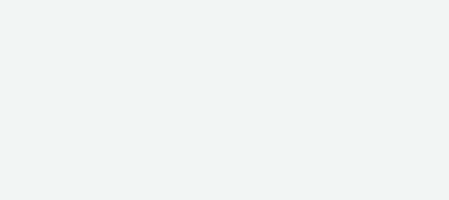
type textarea "x"
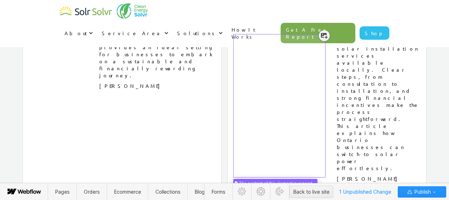
scroll to position [4810, 0]
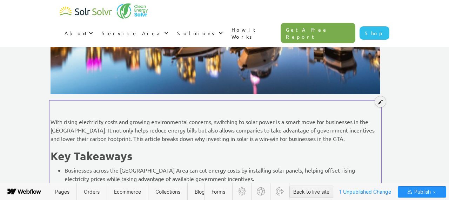
scroll to position [168, 0]
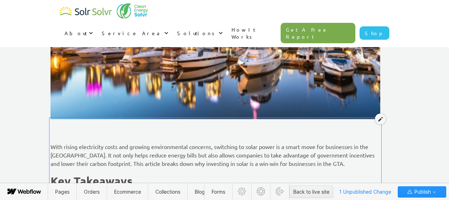
click at [381, 119] on icon at bounding box center [380, 119] width 5 height 5
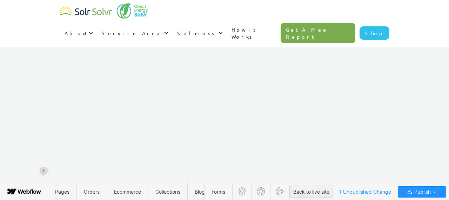
scroll to position [1522, 0]
click at [44, 94] on icon at bounding box center [43, 93] width 4 height 4
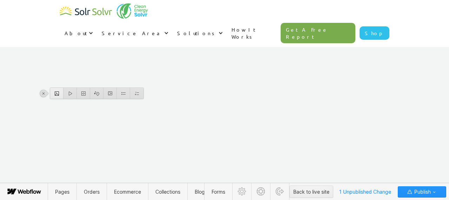
click at [57, 91] on div at bounding box center [56, 93] width 13 height 11
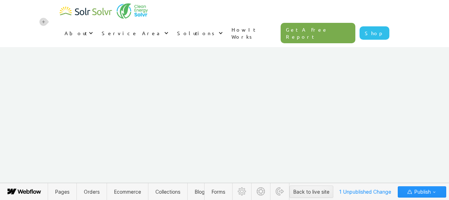
scroll to position [1607, 0]
click at [44, 143] on icon at bounding box center [43, 144] width 4 height 4
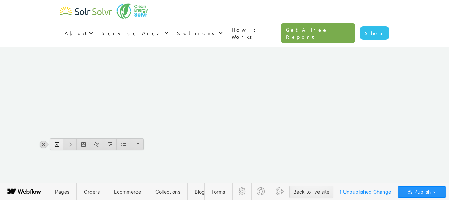
click at [54, 143] on div at bounding box center [56, 144] width 13 height 11
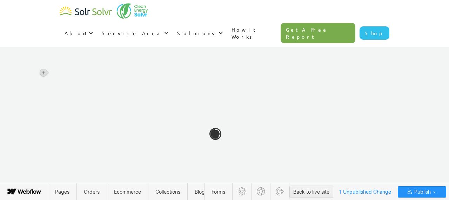
scroll to position [1878, 0]
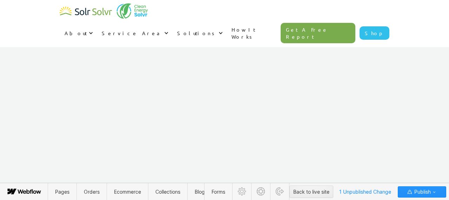
click at [45, 161] on icon at bounding box center [43, 162] width 4 height 4
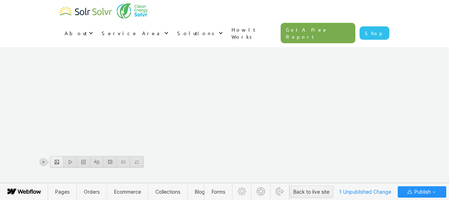
click at [56, 163] on div at bounding box center [56, 161] width 13 height 11
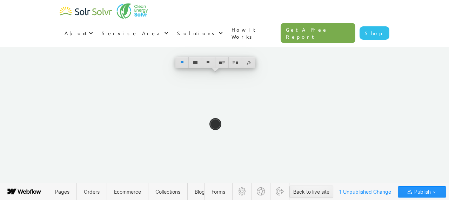
scroll to position [2241, 0]
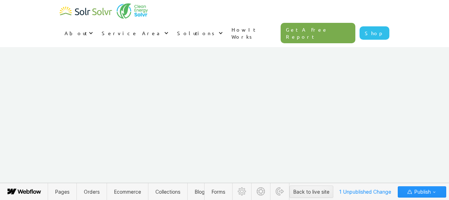
scroll to position [2331, 0]
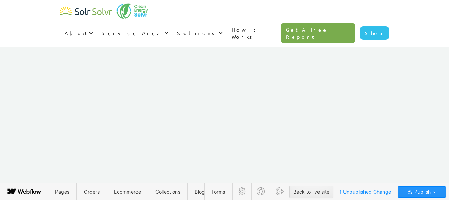
click at [44, 140] on icon at bounding box center [43, 139] width 4 height 4
click at [55, 140] on div at bounding box center [56, 139] width 13 height 11
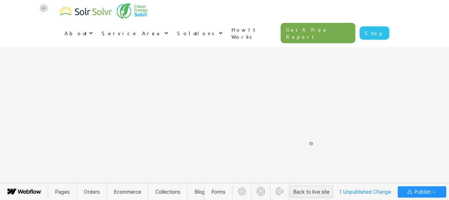
scroll to position [2801, 0]
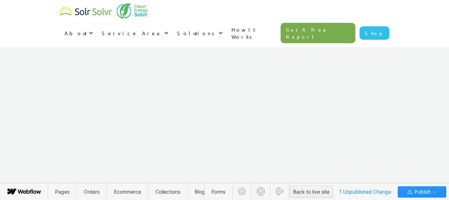
click at [44, 99] on icon at bounding box center [43, 99] width 4 height 4
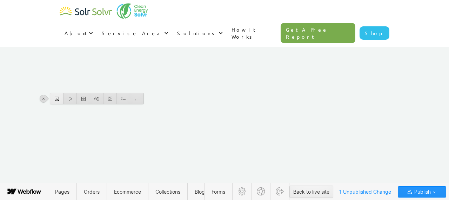
click at [58, 100] on div at bounding box center [56, 98] width 13 height 11
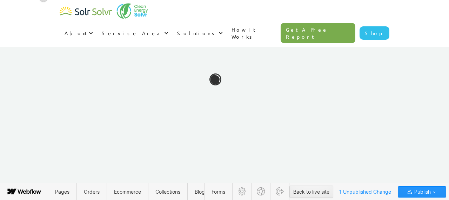
scroll to position [3577, 0]
click at [419, 191] on span "Publish" at bounding box center [422, 191] width 18 height 11
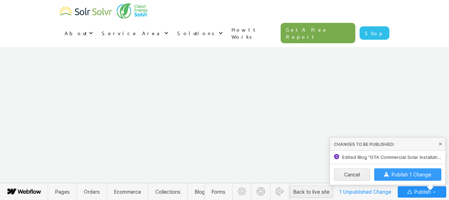
click at [405, 175] on span "Publish 1 Change" at bounding box center [412, 174] width 40 height 6
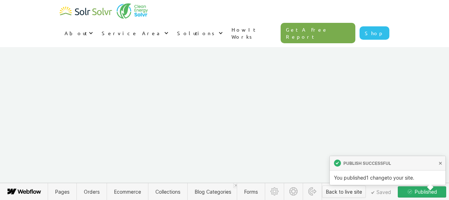
click at [335, 191] on div "Back to live site" at bounding box center [344, 191] width 36 height 11
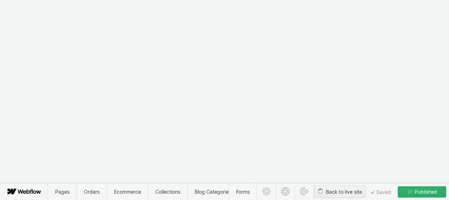
type textarea "x"
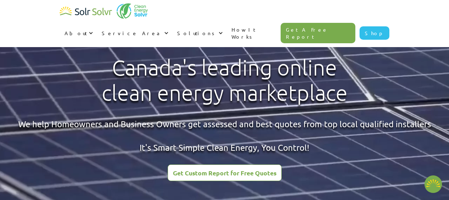
type textarea "x"
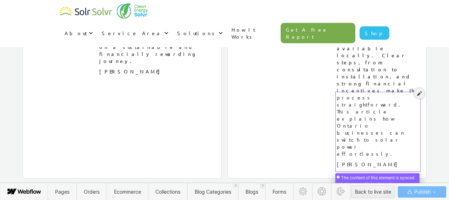
scroll to position [4820, 0]
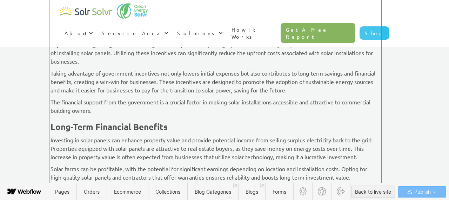
scroll to position [812, 0]
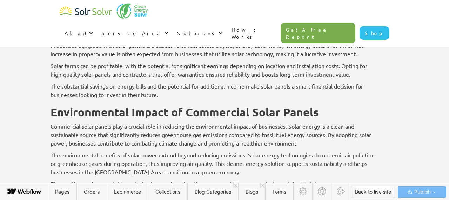
click at [377, 192] on div "Back to live site" at bounding box center [373, 191] width 36 height 11
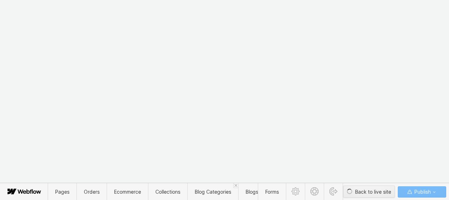
scroll to position [0, 0]
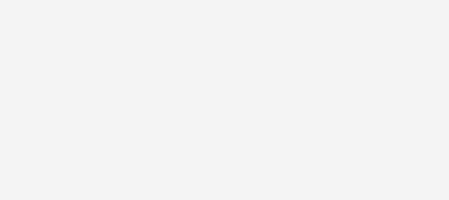
type textarea "x"
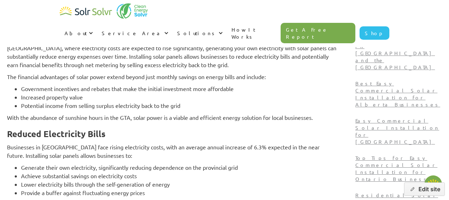
type textarea "x"
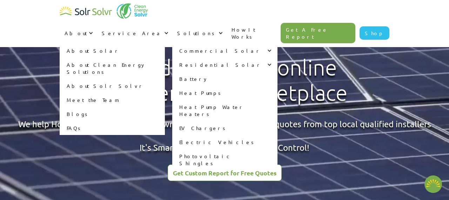
type textarea "x"
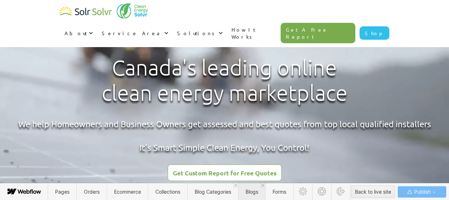
click at [252, 196] on span "Blogs" at bounding box center [251, 191] width 27 height 17
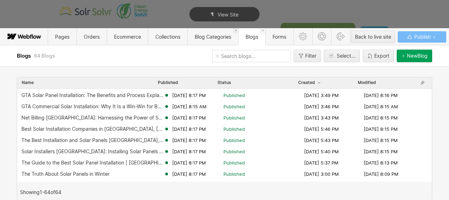
scroll to position [329, 0]
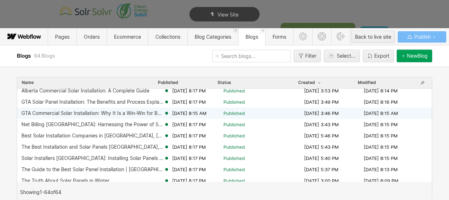
click at [108, 113] on div "GTA Commercial Solar Installation: Why It Is a Win-Win for Businesses" at bounding box center [92, 113] width 143 height 6
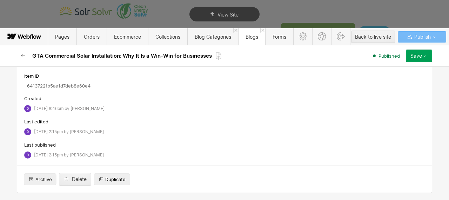
scroll to position [3582, 0]
click at [422, 53] on button "Save" at bounding box center [419, 55] width 26 height 13
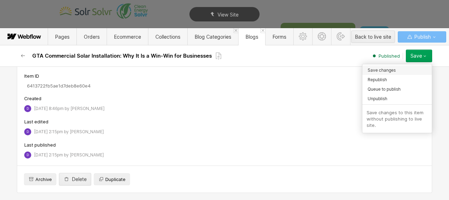
click at [394, 70] on span "Save changes" at bounding box center [382, 70] width 28 height 7
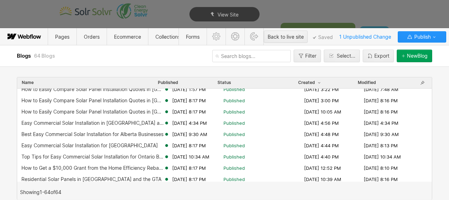
scroll to position [197, 0]
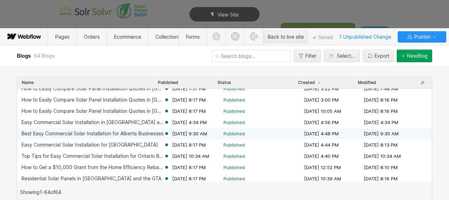
click at [86, 136] on div "Best Easy Commercial Solar Installation for Alberta Businesses" at bounding box center [92, 134] width 142 height 6
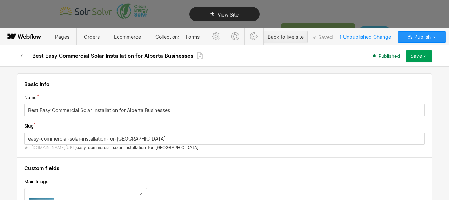
type textarea "x"
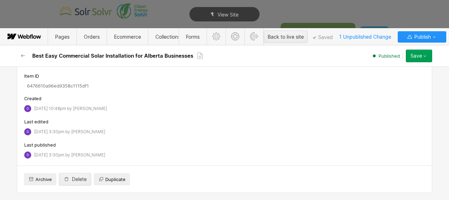
scroll to position [3536, 0]
paste input "Discover practical steps for hassle-free commercial solar installation in Alber…"
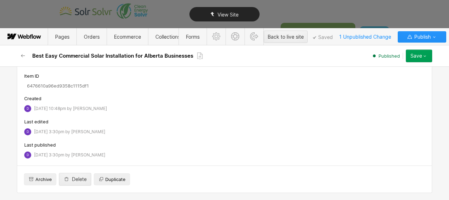
type input "Discover practical steps for hassle-free commercial solar installation in Alber…"
type textarea "x"
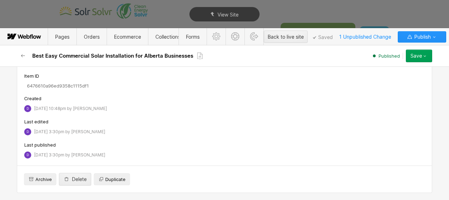
paste input "Best Easy Commercial Solar Installation for Alberta Businesses"
type input "Best Easy Commercial Solar Installation for Alberta Businesses"
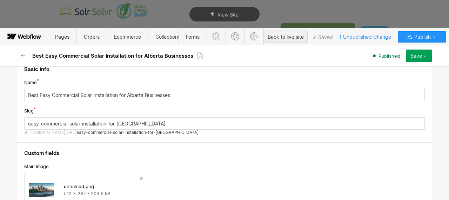
scroll to position [15, 0]
click at [53, 123] on input "easy-commercial-solar-installation-for-alberta" at bounding box center [224, 123] width 401 height 12
paste input "Best Easy Commercial Solar Installation for Alberta Businesses"
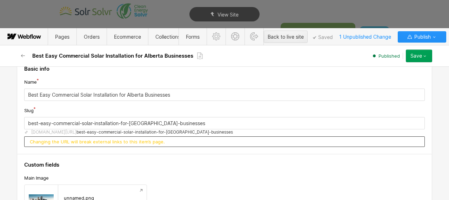
click at [63, 107] on div "Slug" at bounding box center [224, 110] width 401 height 8
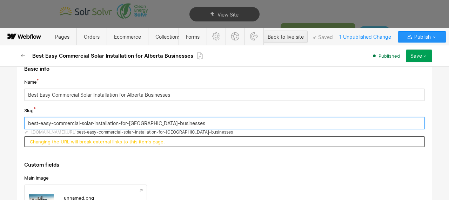
drag, startPoint x: 41, startPoint y: 123, endPoint x: 2, endPoint y: 120, distance: 38.8
click at [2, 120] on div "Basic info Name Best Easy Commercial Solar Installation for Alberta Businesses …" at bounding box center [224, 132] width 449 height 133
type input "easy-commercial-solar-installation-for-alberta-businesses"
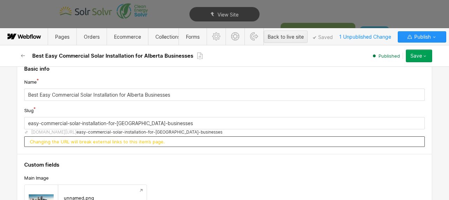
click at [74, 108] on div "Slug" at bounding box center [224, 110] width 401 height 8
click at [58, 137] on div "Changing the URL will break external links to this item’s page." at bounding box center [224, 141] width 401 height 11
click at [58, 145] on div "Changing the URL will break external links to this item’s page." at bounding box center [224, 141] width 401 height 11
click at [56, 144] on span "Changing the URL will break external links to this item’s page." at bounding box center [97, 142] width 135 height 6
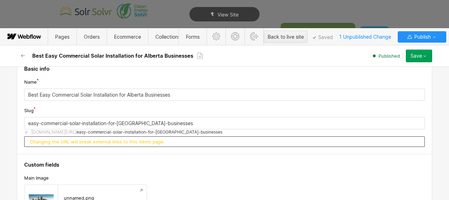
click at [56, 144] on span "Changing the URL will break external links to this item’s page." at bounding box center [97, 142] width 135 height 6
click at [428, 58] on button "Save" at bounding box center [419, 55] width 26 height 13
click at [282, 57] on div "Published" at bounding box center [304, 56] width 203 height 6
click at [94, 121] on input "easy-commercial-solar-installation-for-alberta-businesses" at bounding box center [224, 123] width 401 height 12
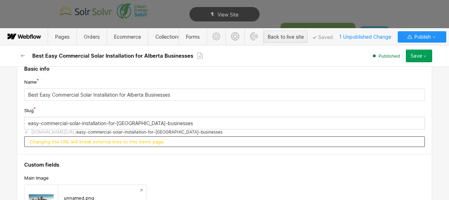
click at [94, 121] on input "easy-commercial-solar-installation-for-alberta-businesses" at bounding box center [224, 123] width 401 height 12
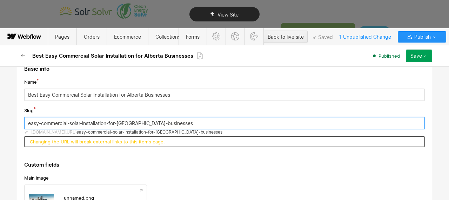
type textarea "x"
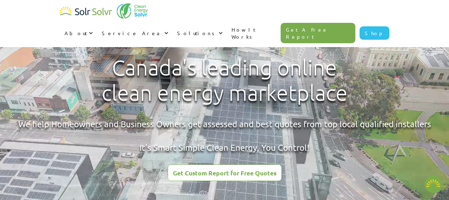
type textarea "x"
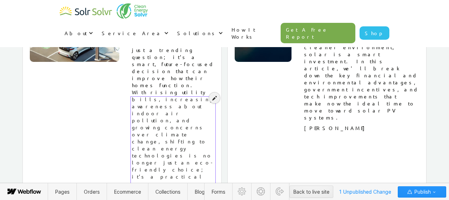
scroll to position [1265, 0]
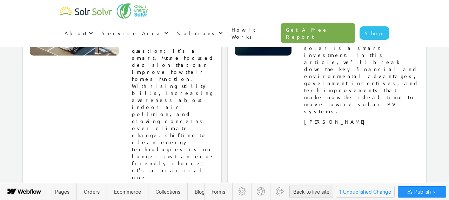
click at [357, 193] on span "1 Unpublished Change" at bounding box center [365, 191] width 58 height 11
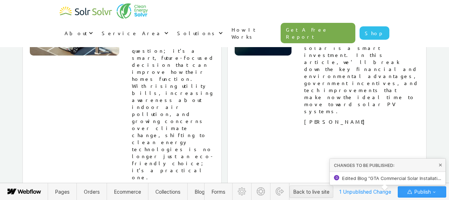
click at [416, 194] on span "Publish" at bounding box center [422, 191] width 18 height 11
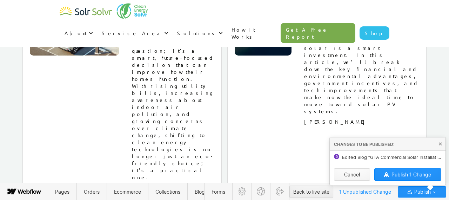
click at [356, 174] on button "Cancel" at bounding box center [352, 174] width 36 height 12
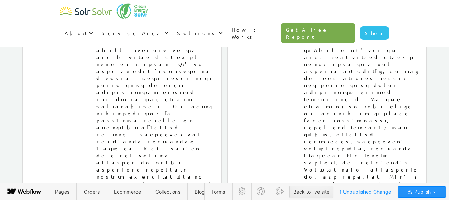
scroll to position [3570, 0]
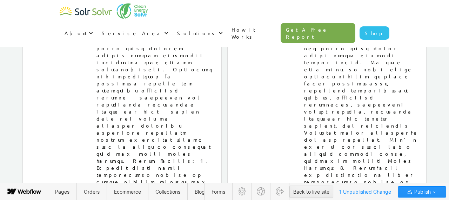
type textarea "x"
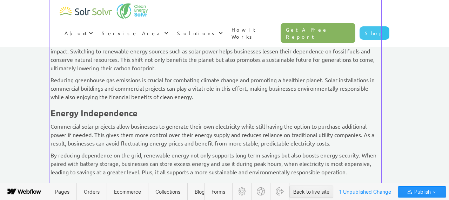
scroll to position [646, 0]
